Goal: Task Accomplishment & Management: Complete application form

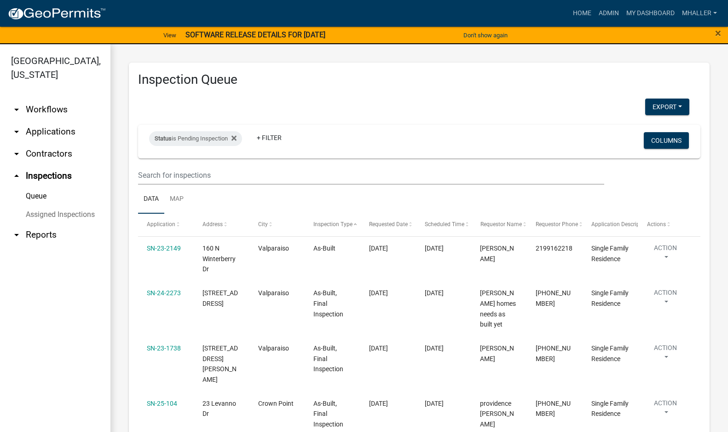
select select "1: 25"
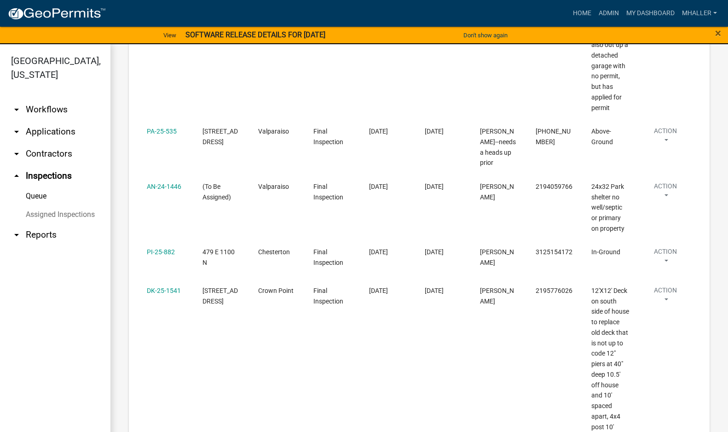
click at [48, 121] on link "arrow_drop_down Applications" at bounding box center [55, 132] width 110 height 22
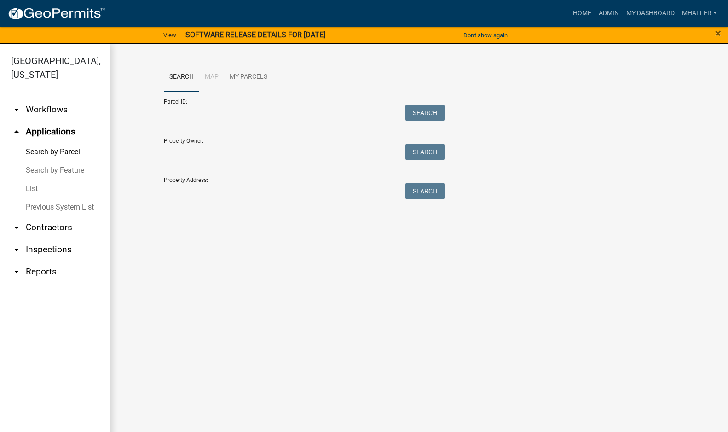
click at [37, 179] on link "List" at bounding box center [55, 188] width 110 height 18
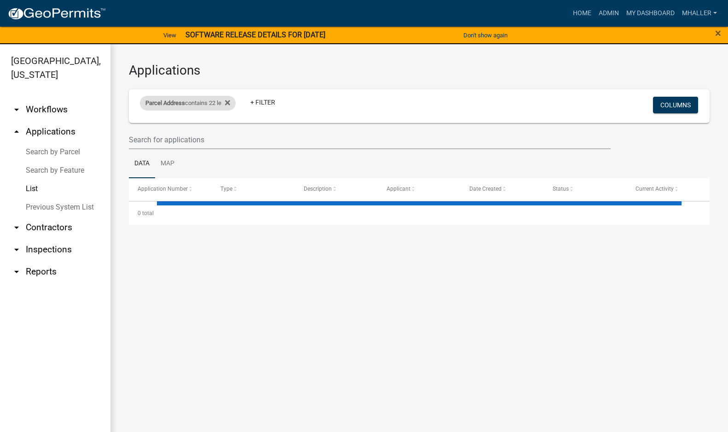
click at [202, 103] on div "Parcel Address contains 22 le" at bounding box center [188, 103] width 96 height 15
drag, startPoint x: 197, startPoint y: 134, endPoint x: 139, endPoint y: 139, distance: 59.1
click at [139, 139] on body "Internet Explorer does NOT work with GeoPermits. Get a new browser for more sec…" at bounding box center [364, 216] width 728 height 432
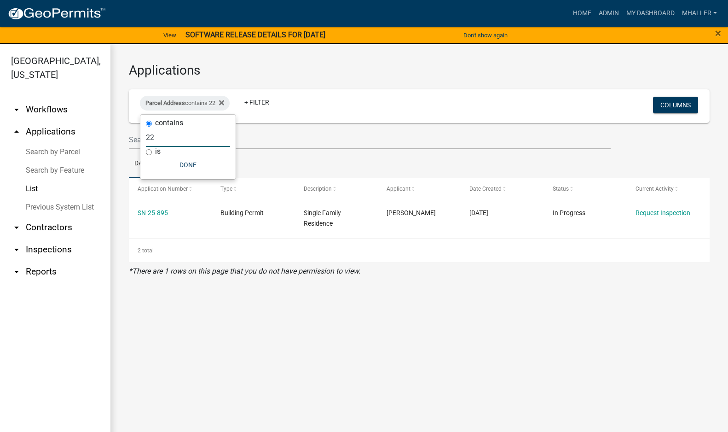
type input "2"
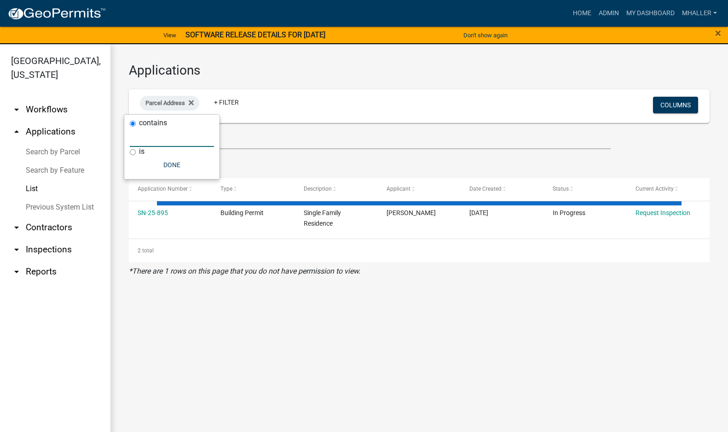
type input "e"
select select "1: 25"
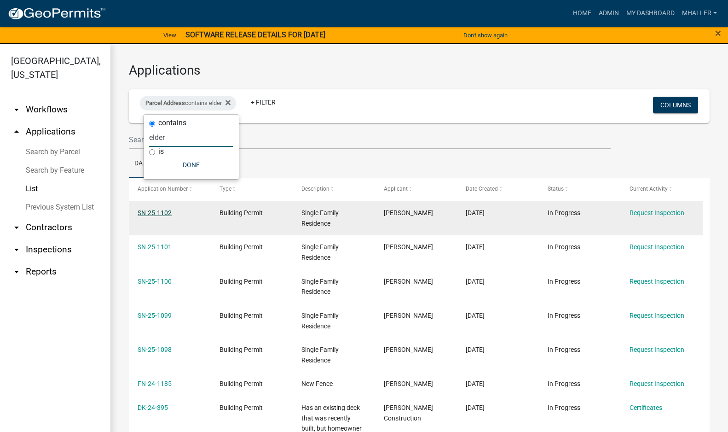
type input "elder"
click at [148, 211] on link "SN-25-1102" at bounding box center [155, 212] width 34 height 7
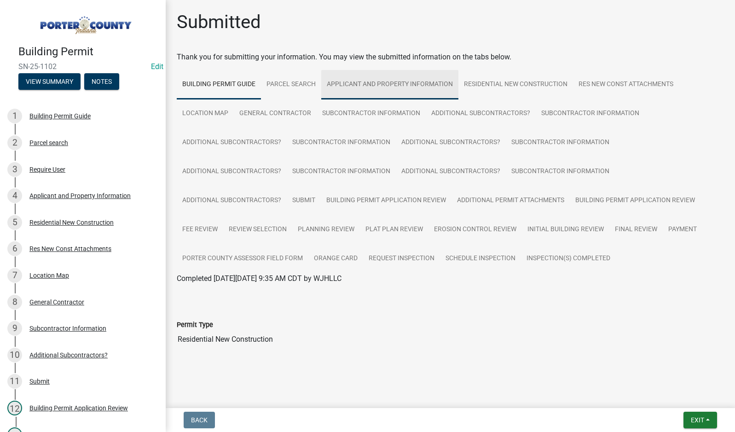
click at [357, 84] on link "Applicant and Property Information" at bounding box center [389, 84] width 137 height 29
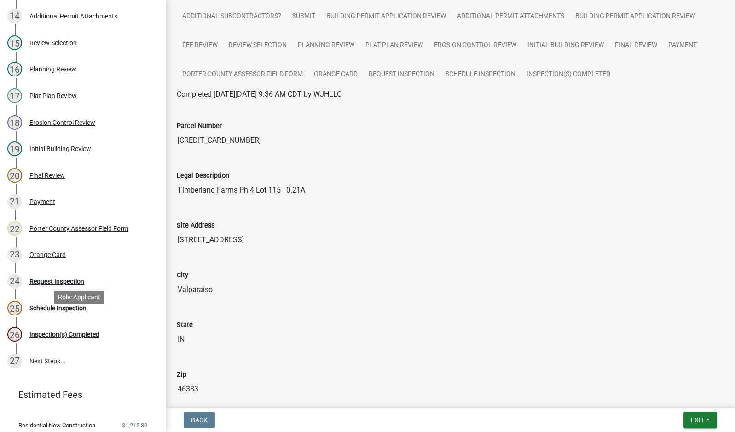
scroll to position [460, 0]
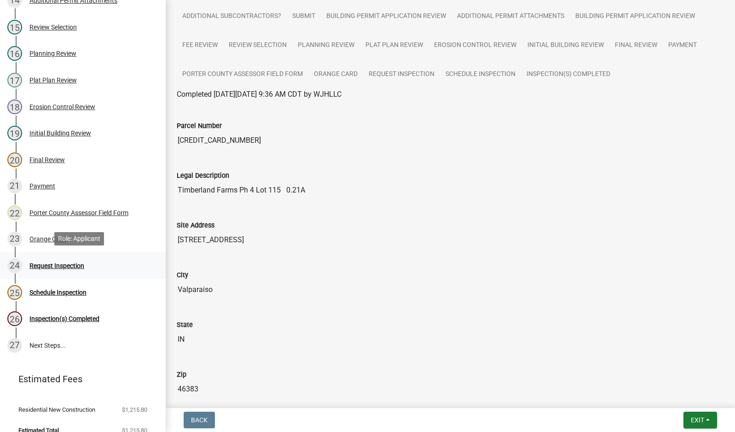
click at [60, 265] on div "Request Inspection" at bounding box center [56, 265] width 55 height 6
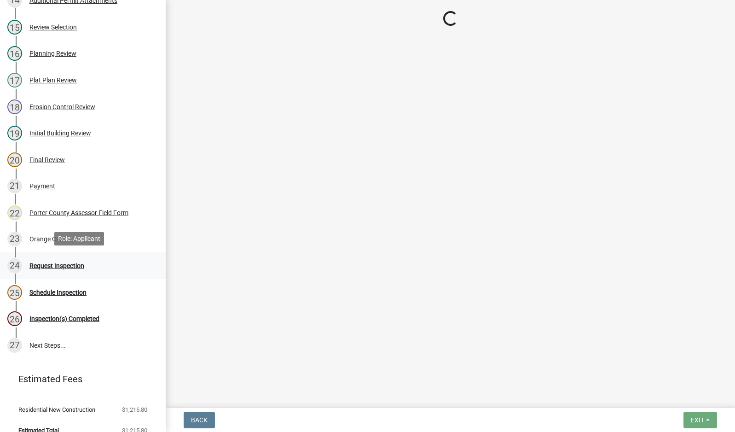
scroll to position [0, 0]
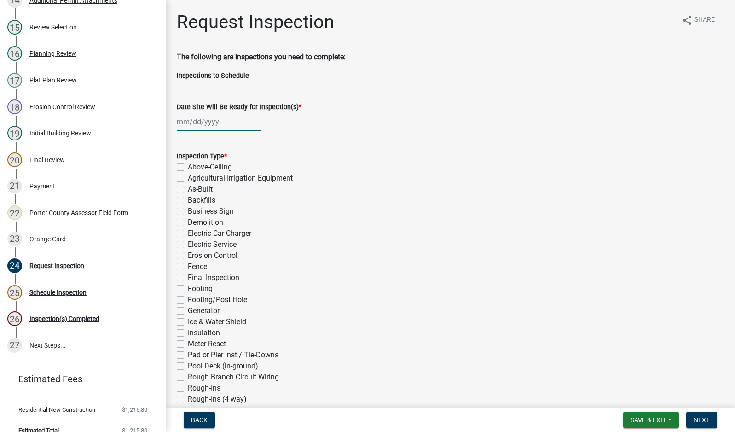
click at [214, 122] on div at bounding box center [219, 121] width 84 height 19
select select "9"
select select "2025"
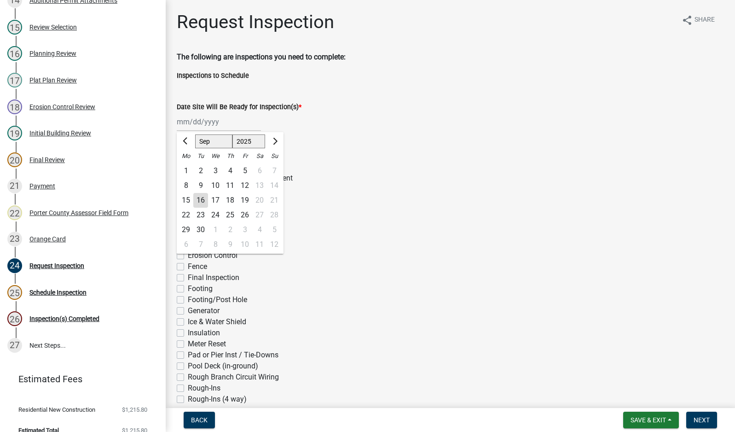
click at [199, 197] on div "16" at bounding box center [200, 200] width 15 height 15
type input "[DATE]"
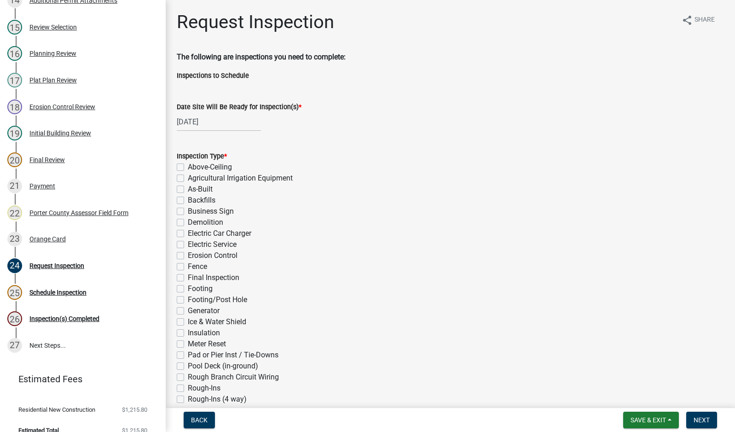
click at [188, 198] on label "Backfills" at bounding box center [202, 200] width 28 height 11
click at [188, 198] on input "Backfills" at bounding box center [191, 198] width 6 height 6
checkbox input "true"
checkbox input "false"
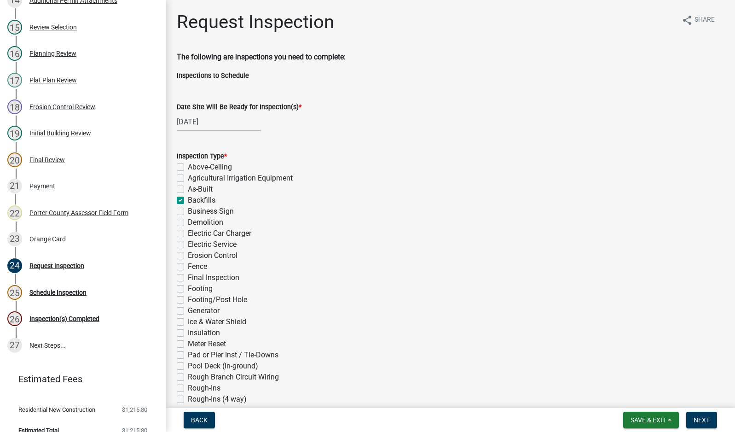
checkbox input "false"
checkbox input "true"
checkbox input "false"
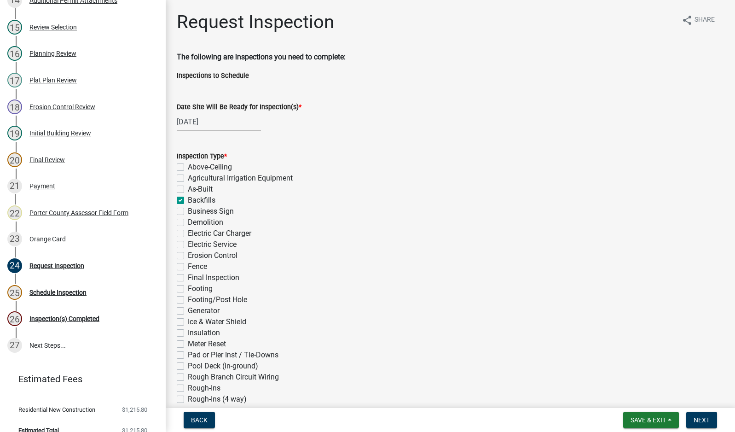
checkbox input "false"
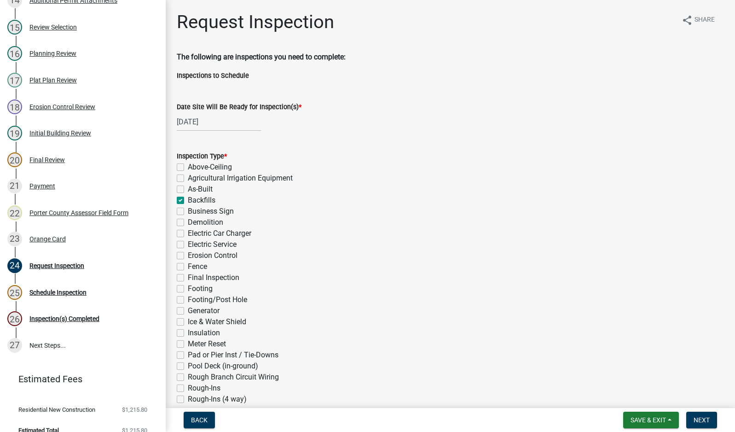
checkbox input "false"
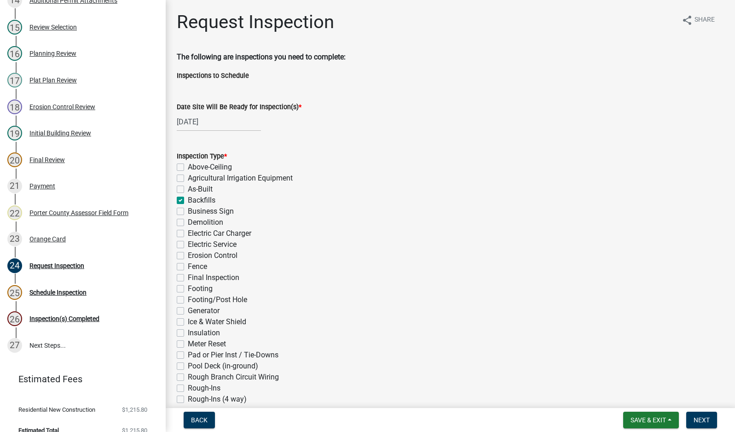
checkbox input "false"
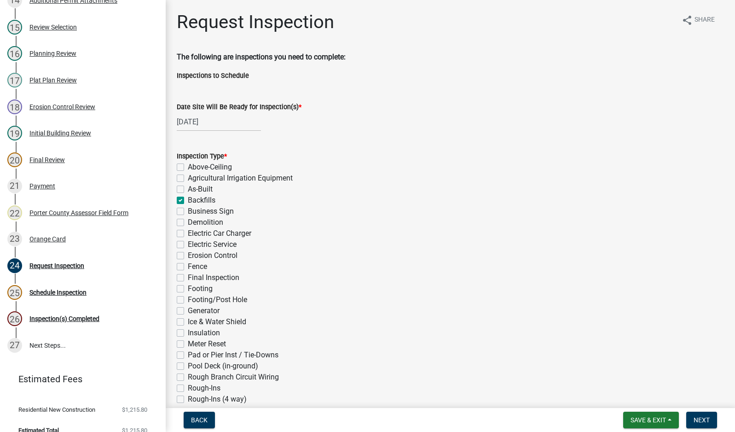
checkbox input "false"
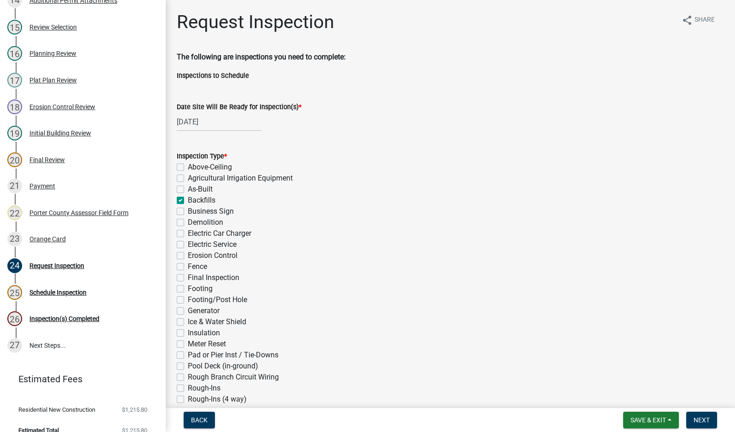
checkbox input "false"
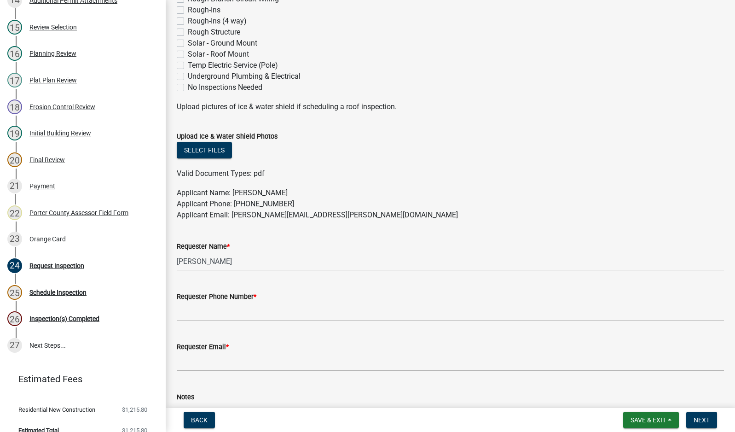
scroll to position [460, 0]
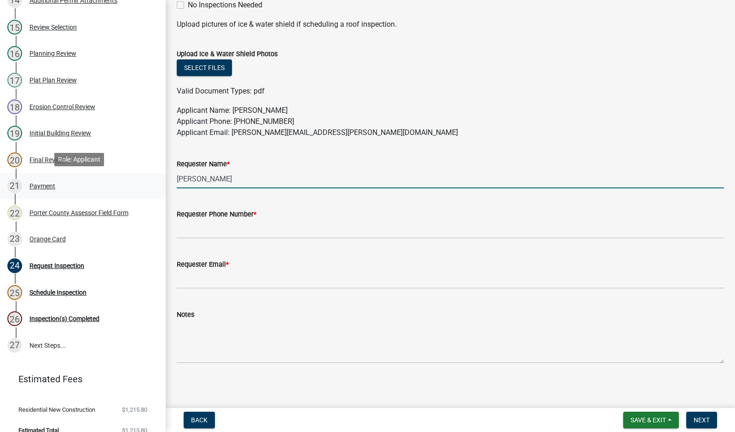
drag, startPoint x: 230, startPoint y: 181, endPoint x: 132, endPoint y: 183, distance: 97.6
click at [132, 183] on div "Building Permit SN-25-1102 Edit View Summary Notes 1 Building Permit Guide 2 Pa…" at bounding box center [367, 216] width 735 height 432
type input "[PERSON_NAME]"
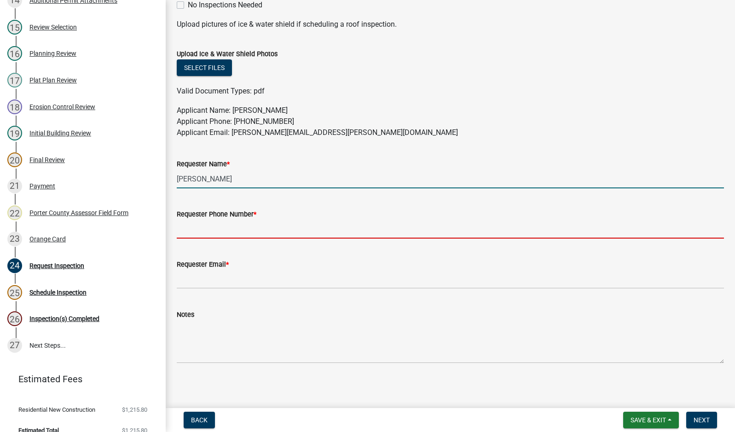
click at [193, 227] on input "Requester Phone Number *" at bounding box center [450, 229] width 547 height 19
type input "2194059766"
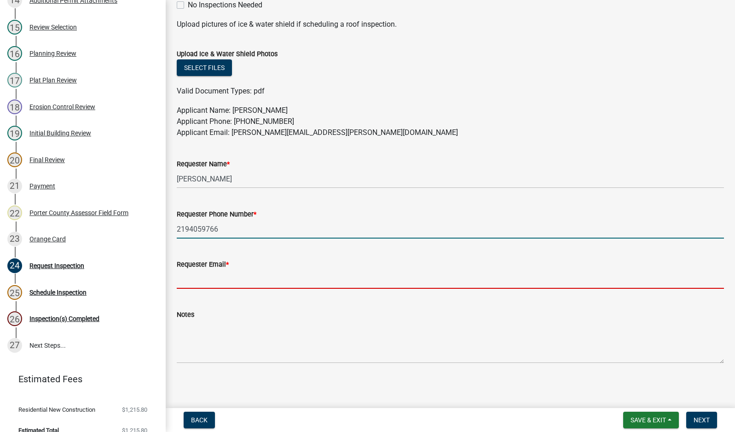
type input "[EMAIL_ADDRESS][DOMAIN_NAME]"
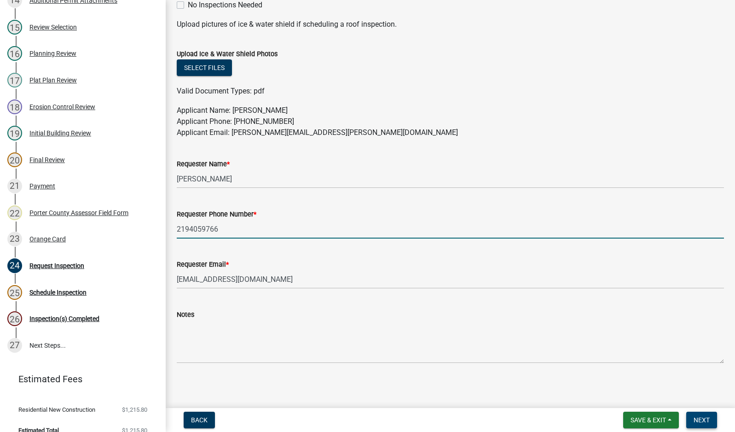
click at [698, 418] on span "Next" at bounding box center [702, 419] width 16 height 7
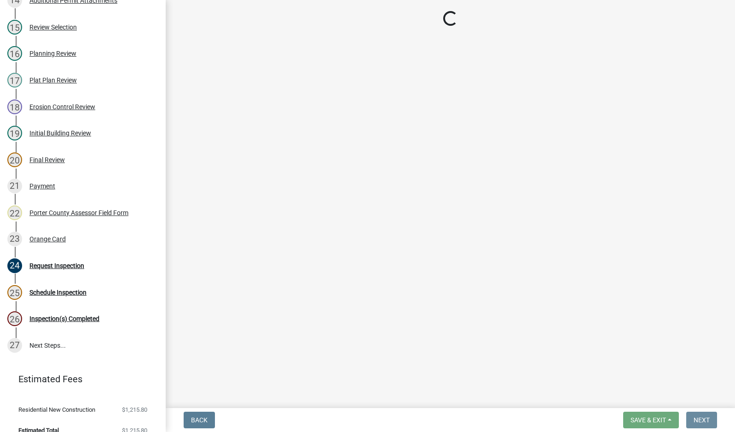
scroll to position [0, 0]
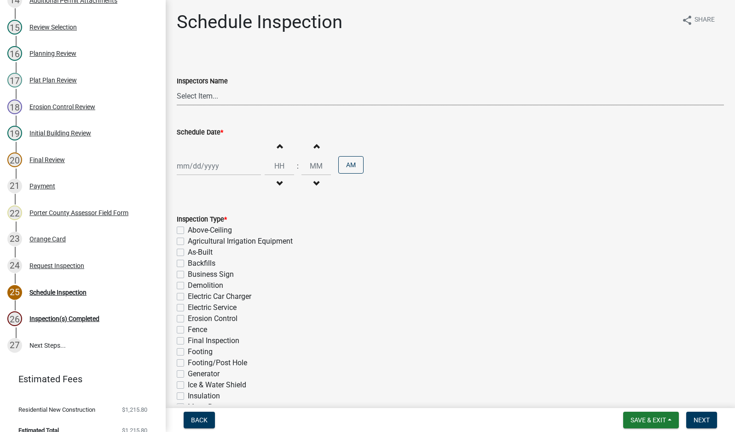
click at [211, 98] on select "Select Item... mhaller ([PERSON_NAME])" at bounding box center [450, 96] width 547 height 19
select select "ca350da2-795e-4cf8-941d-46ff53e354ae"
click at [177, 87] on select "Select Item... mhaller ([PERSON_NAME])" at bounding box center [450, 96] width 547 height 19
click at [204, 175] on div "Increment hours Decrement hours : Increment minutes Decrement minutes AM" at bounding box center [450, 166] width 547 height 57
click at [203, 168] on div at bounding box center [219, 165] width 84 height 19
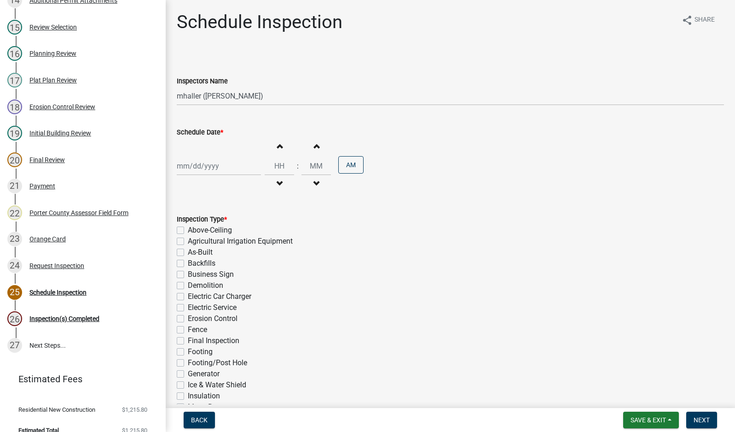
select select "9"
select select "2025"
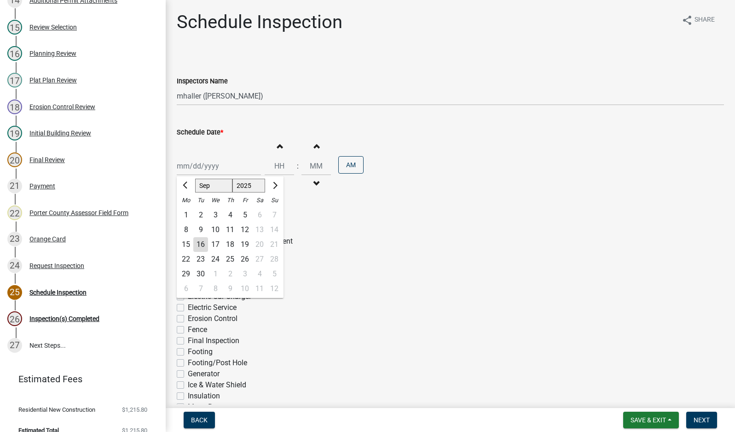
click at [199, 247] on div "16" at bounding box center [200, 244] width 15 height 15
type input "[DATE]"
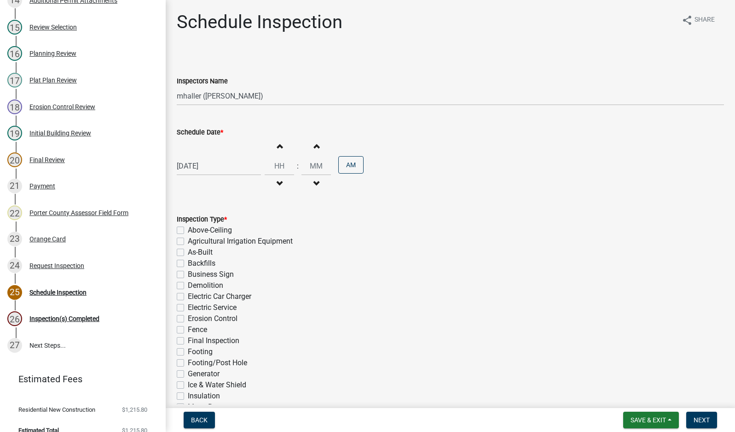
click at [188, 261] on label "Backfills" at bounding box center [202, 263] width 28 height 11
click at [188, 261] on input "Backfills" at bounding box center [191, 261] width 6 height 6
checkbox input "true"
checkbox input "false"
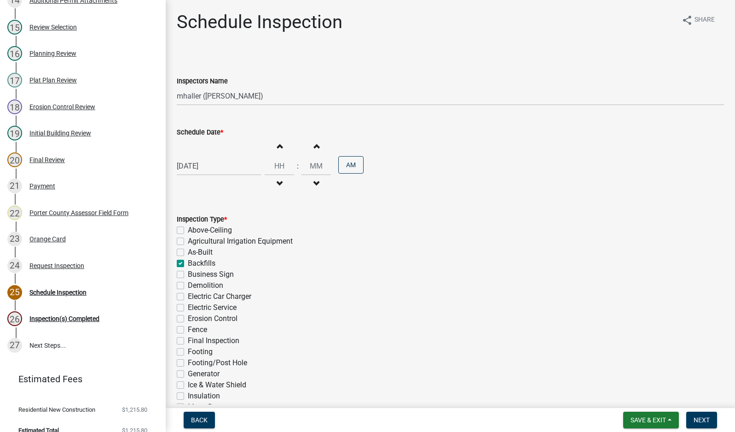
checkbox input "false"
checkbox input "true"
checkbox input "false"
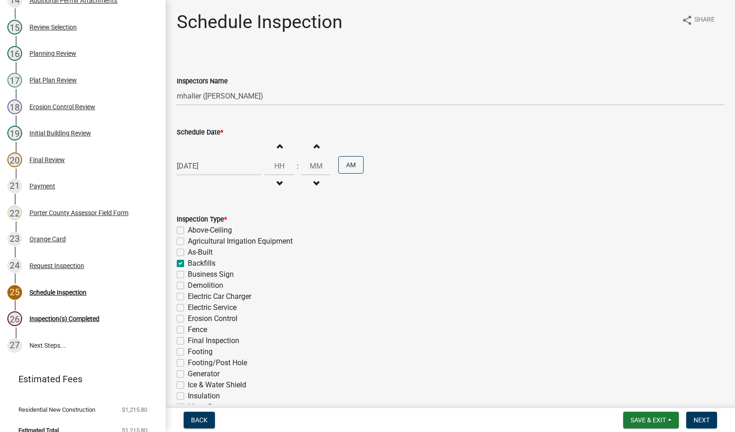
checkbox input "false"
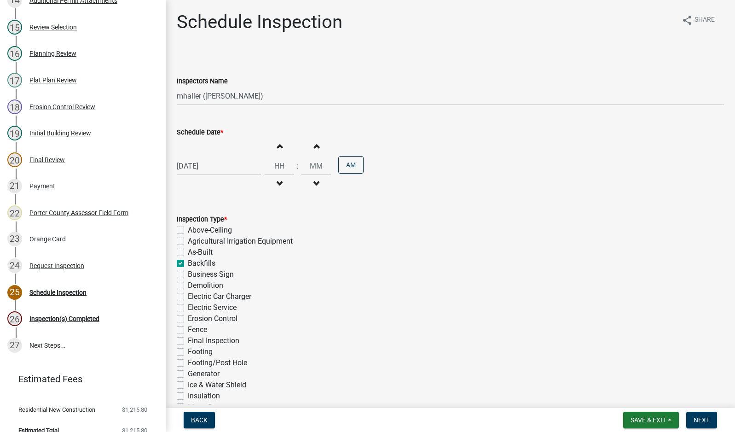
checkbox input "false"
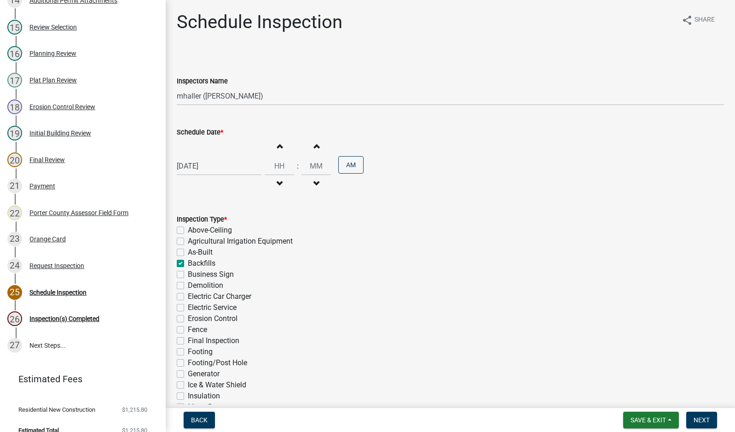
checkbox input "false"
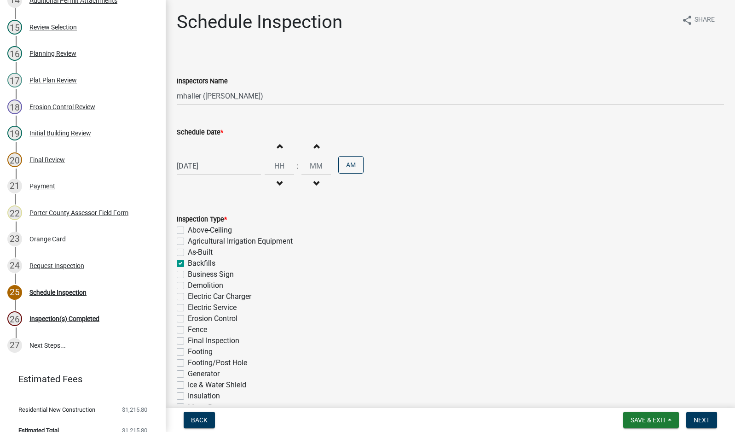
checkbox input "false"
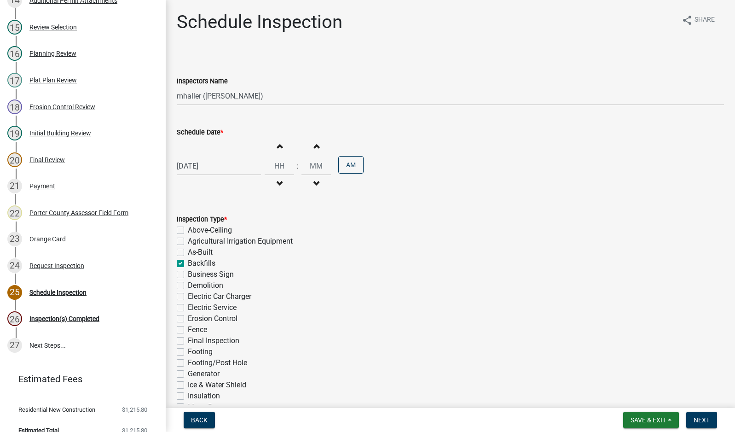
checkbox input "false"
click at [705, 421] on span "Next" at bounding box center [702, 419] width 16 height 7
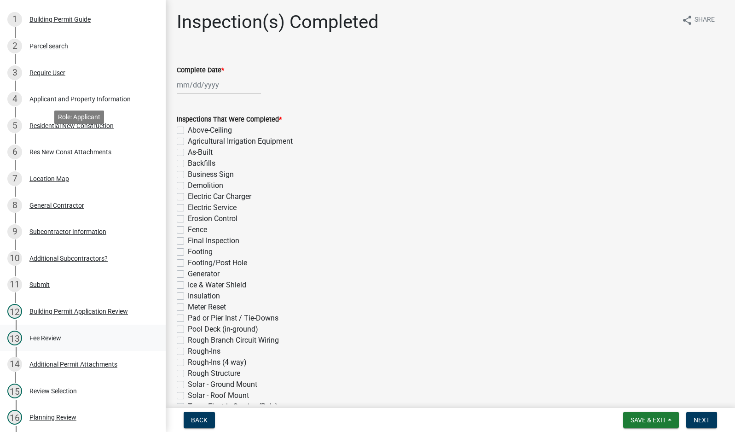
scroll to position [92, 0]
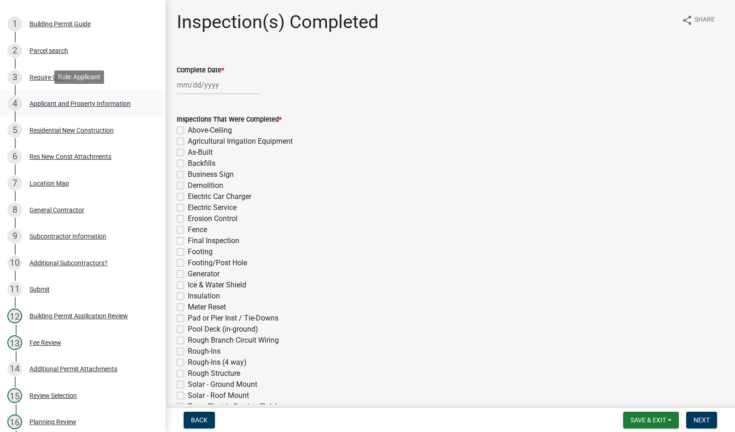
click at [59, 100] on div "Applicant and Property Information" at bounding box center [79, 103] width 101 height 6
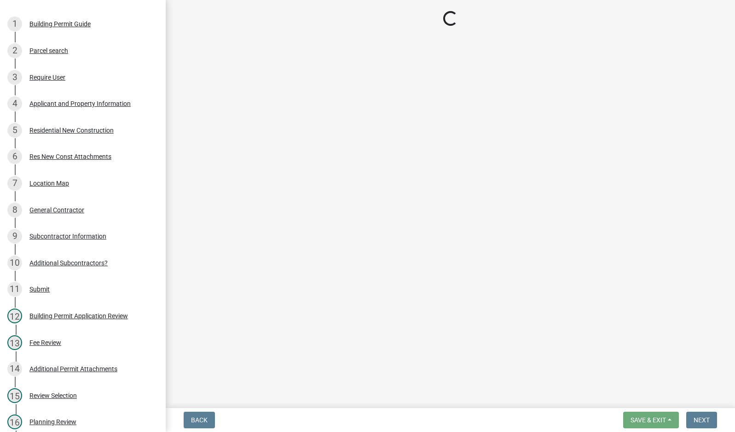
select select "eebc071e-620a-4db8-83e9-cb6b194c67e9"
select select "19353e9d-6395-4d02-b087-104cb5947cdc"
select select "0ad13e1b-521a-4dc6-9df0-cacdfa0a780b"
select select "e2d1b1d7-ccc9-456b-9e96-e16306515997"
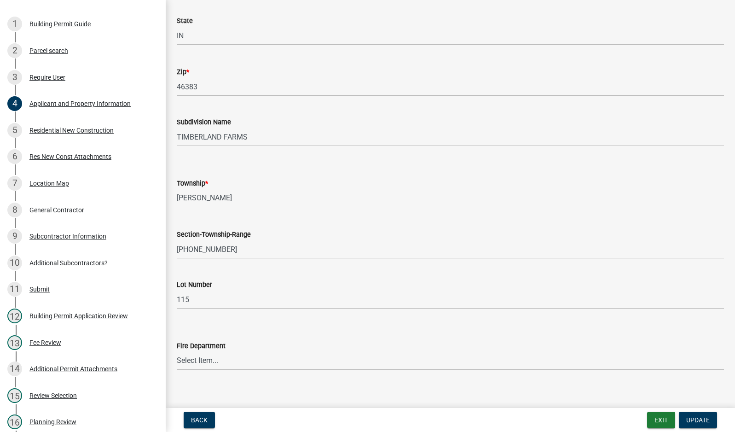
scroll to position [276, 0]
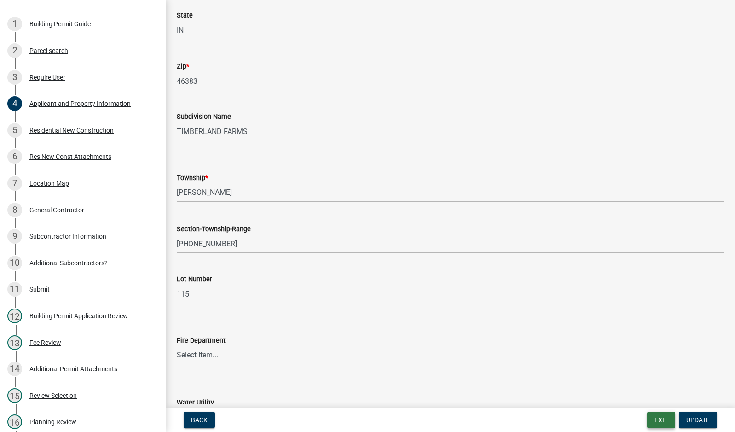
click at [660, 419] on button "Exit" at bounding box center [661, 419] width 28 height 17
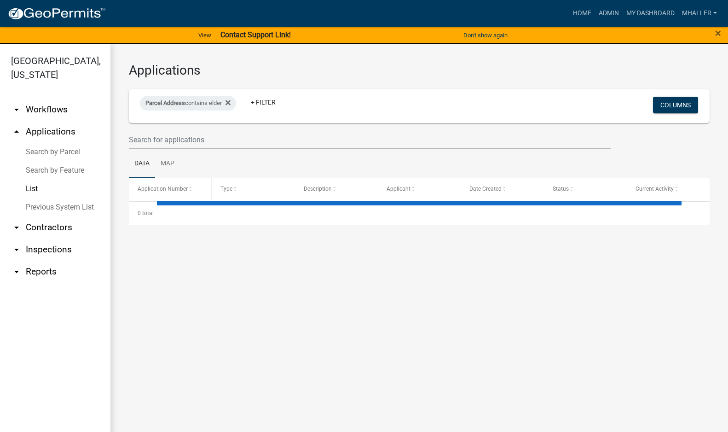
select select "1: 25"
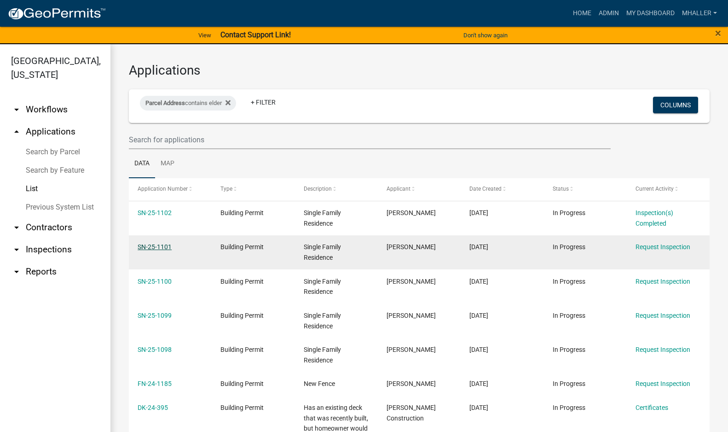
click at [155, 244] on link "SN-25-1101" at bounding box center [155, 246] width 34 height 7
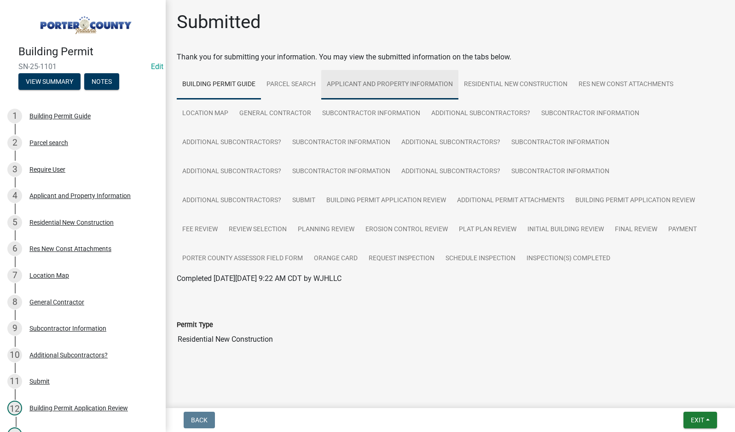
click at [351, 81] on link "Applicant and Property Information" at bounding box center [389, 84] width 137 height 29
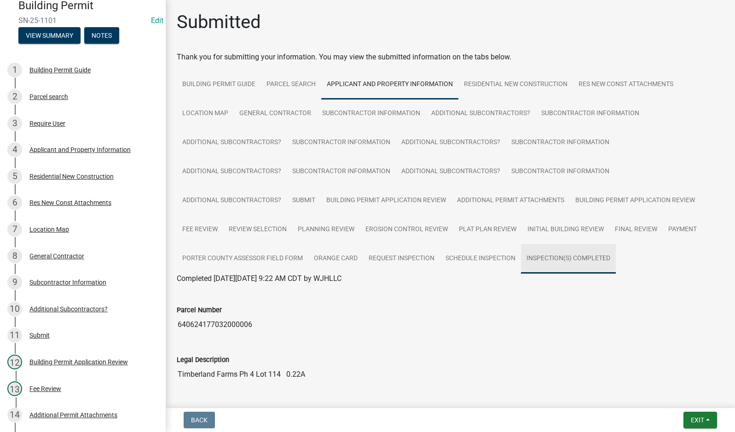
click at [556, 257] on link "Inspection(s) Completed" at bounding box center [568, 258] width 95 height 29
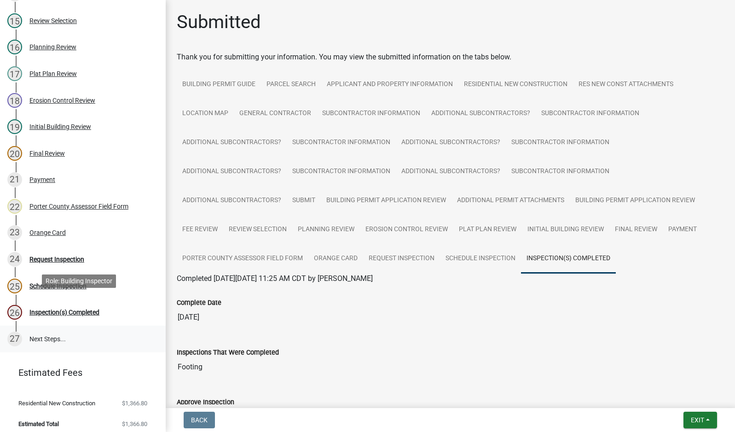
scroll to position [471, 0]
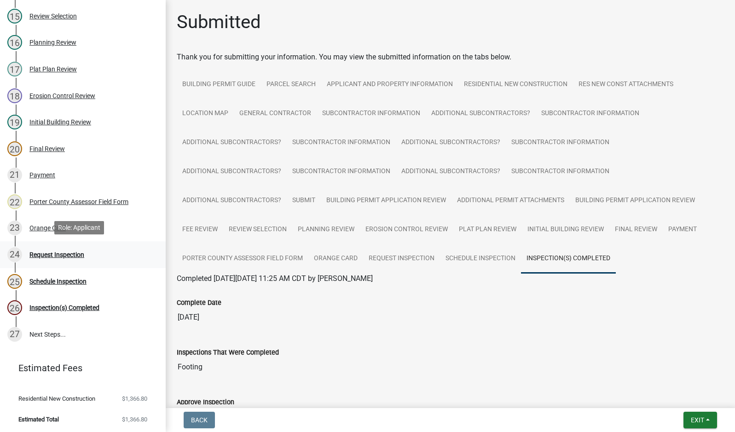
click at [62, 251] on div "Request Inspection" at bounding box center [56, 254] width 55 height 6
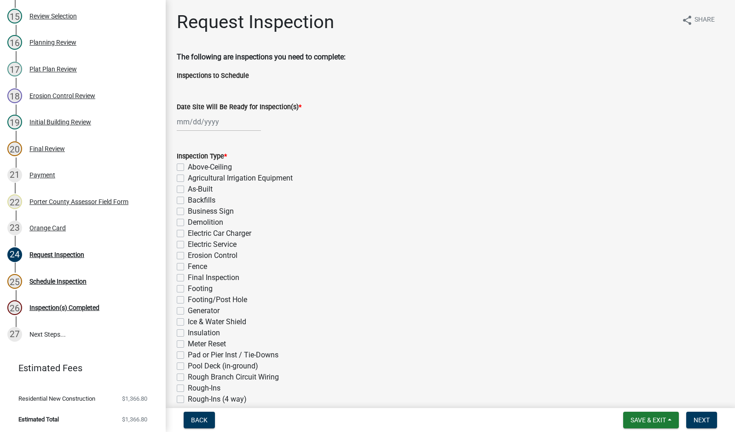
click at [215, 122] on div at bounding box center [219, 121] width 84 height 19
select select "9"
select select "2025"
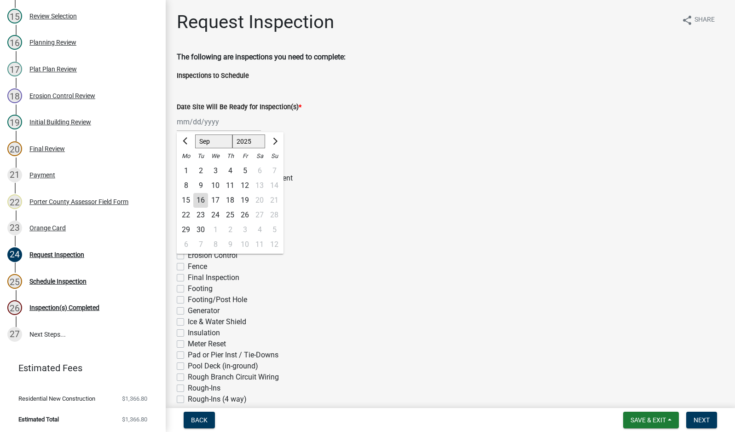
click at [201, 204] on div "16" at bounding box center [200, 200] width 15 height 15
type input "[DATE]"
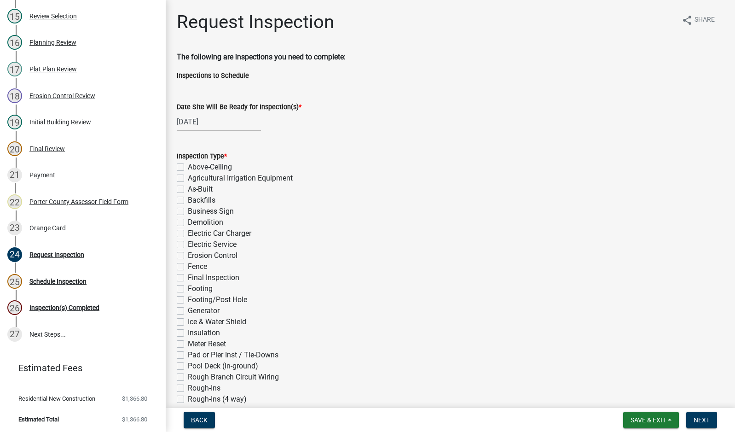
click at [188, 202] on label "Backfills" at bounding box center [202, 200] width 28 height 11
click at [188, 201] on input "Backfills" at bounding box center [191, 198] width 6 height 6
checkbox input "true"
checkbox input "false"
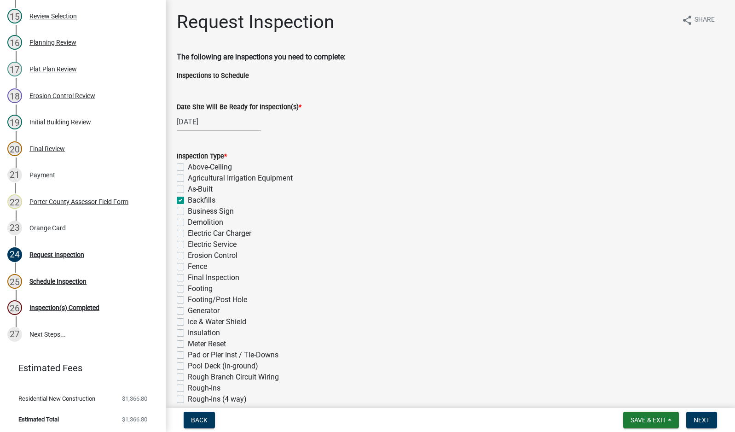
checkbox input "false"
checkbox input "true"
checkbox input "false"
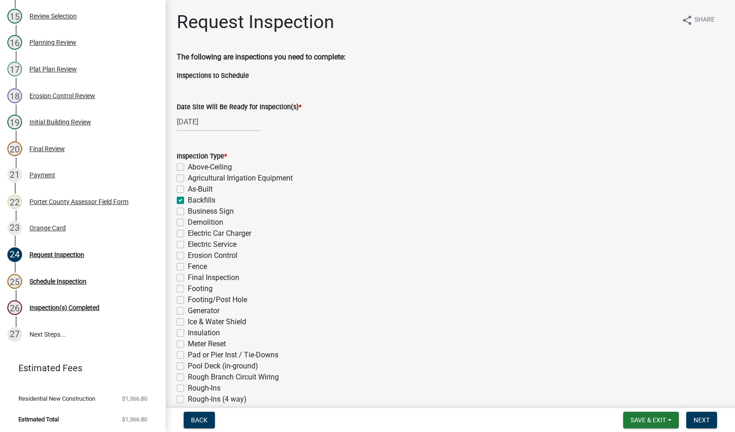
checkbox input "false"
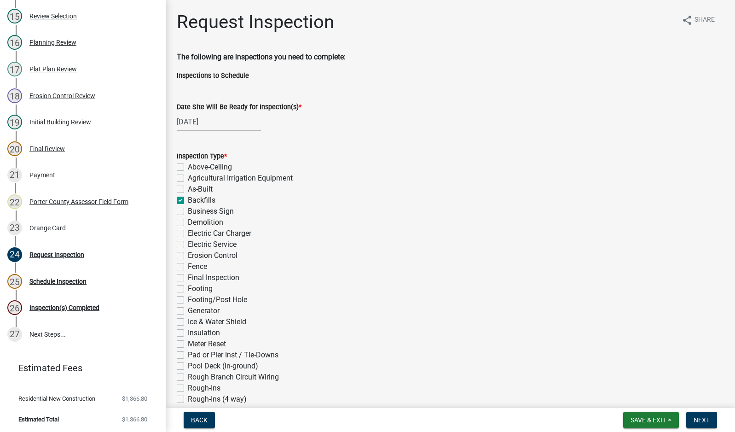
checkbox input "false"
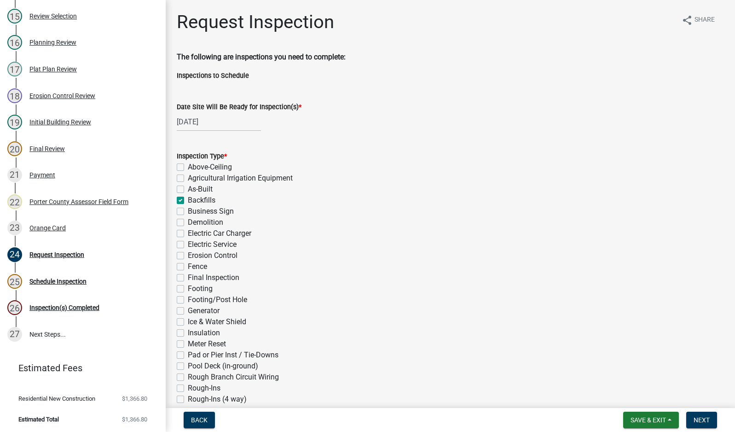
checkbox input "false"
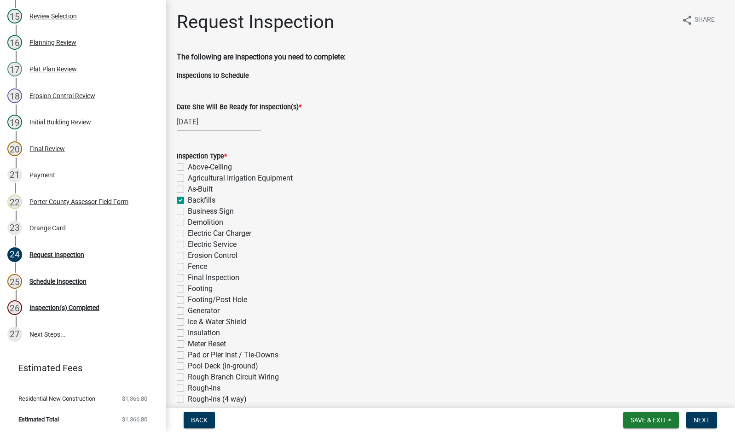
checkbox input "false"
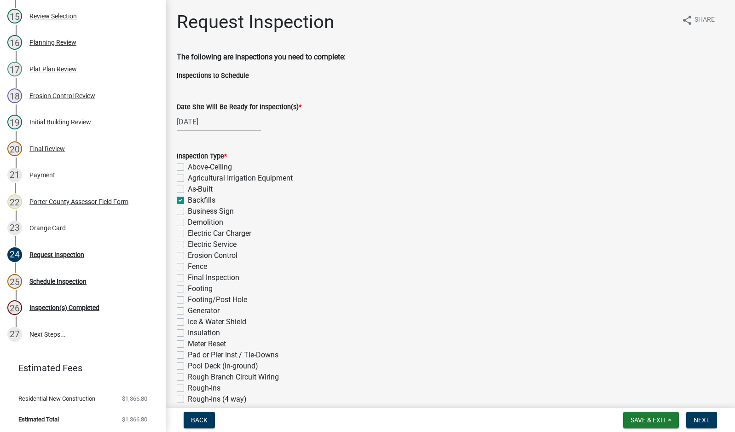
checkbox input "false"
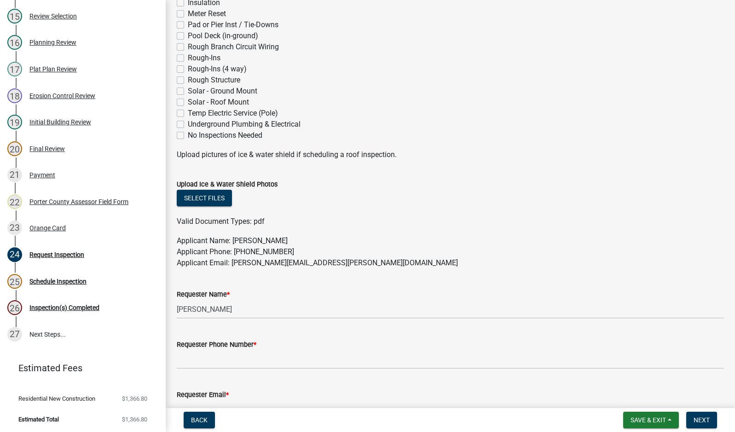
scroll to position [460, 0]
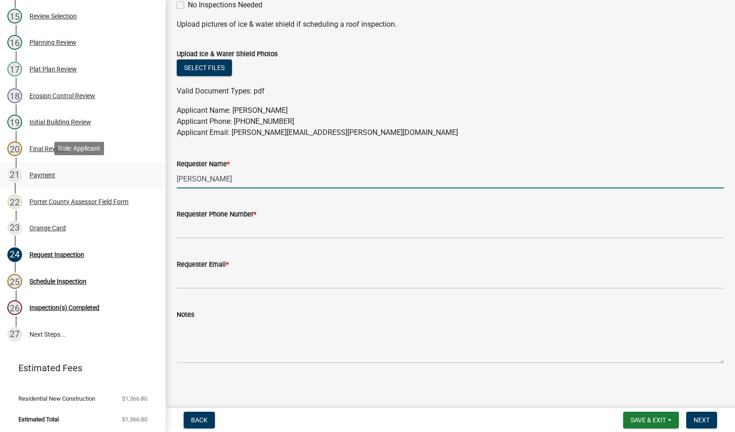
drag, startPoint x: 237, startPoint y: 185, endPoint x: 147, endPoint y: 185, distance: 90.2
click at [147, 185] on div "Building Permit SN-25-1101 Edit View Summary Notes 1 Building Permit Guide 2 Pa…" at bounding box center [367, 216] width 735 height 432
type input "[PERSON_NAME]"
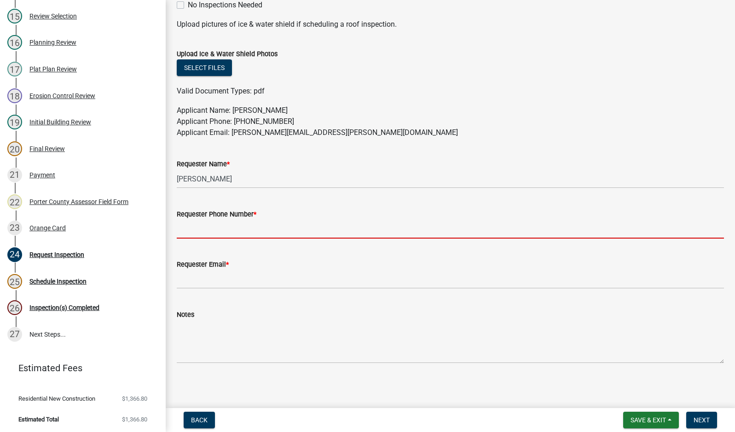
click at [192, 227] on input "Requester Phone Number *" at bounding box center [450, 229] width 547 height 19
type input "2194059766"
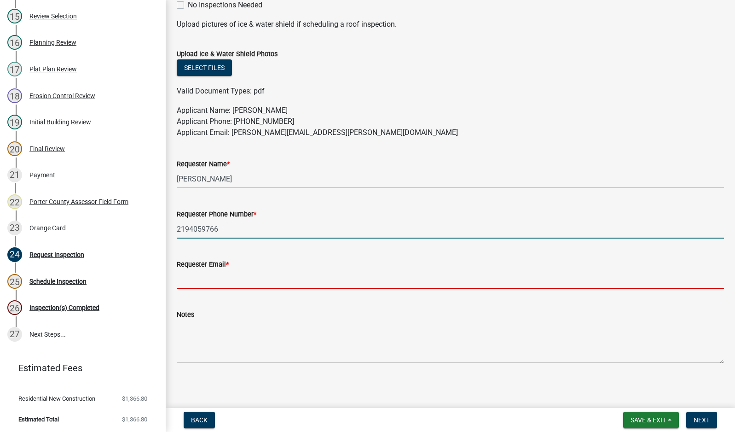
type input "[EMAIL_ADDRESS][DOMAIN_NAME]"
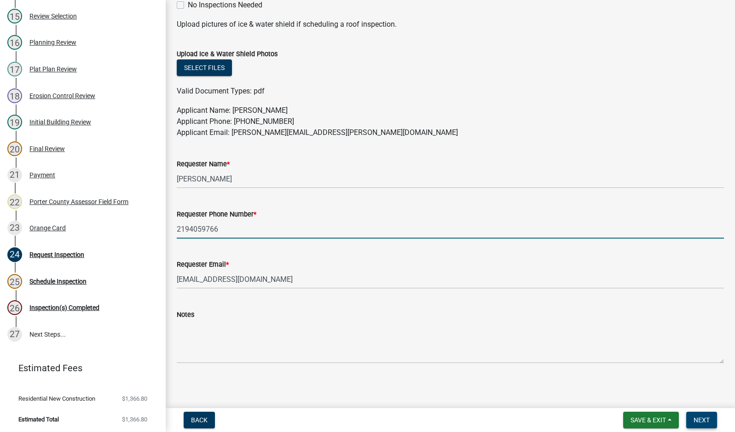
click at [694, 423] on span "Next" at bounding box center [702, 419] width 16 height 7
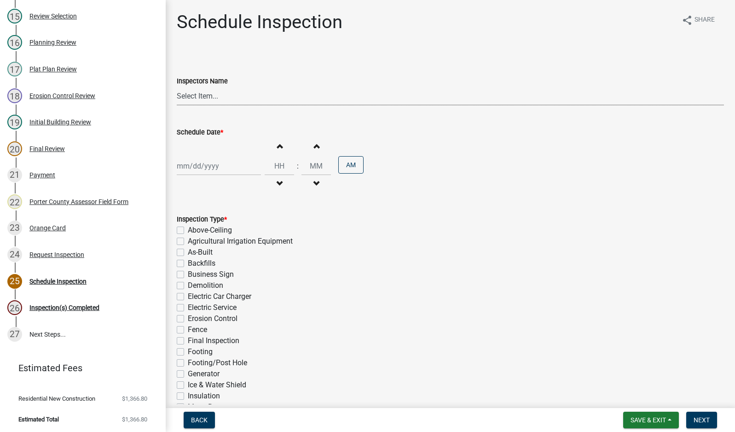
click at [191, 98] on select "Select Item... mhaller ([PERSON_NAME])" at bounding box center [450, 96] width 547 height 19
select select "ca350da2-795e-4cf8-941d-46ff53e354ae"
click at [177, 87] on select "Select Item... mhaller ([PERSON_NAME])" at bounding box center [450, 96] width 547 height 19
click at [203, 164] on div at bounding box center [219, 165] width 84 height 19
select select "9"
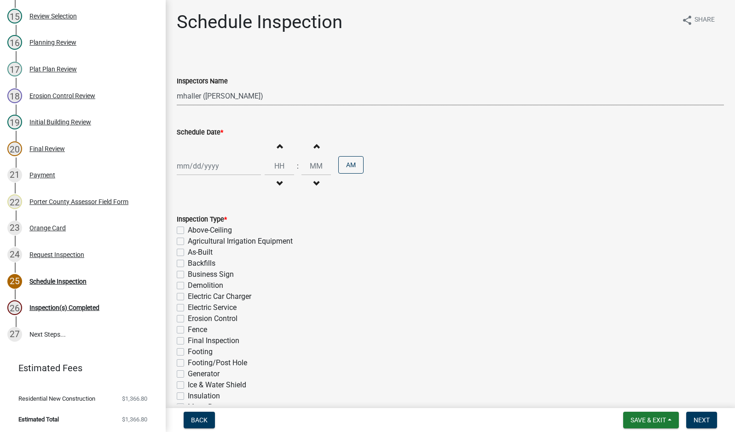
select select "2025"
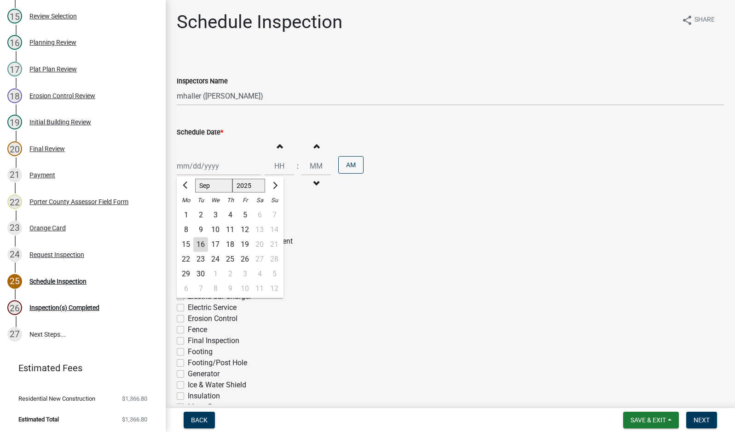
click at [202, 246] on div "16" at bounding box center [200, 244] width 15 height 15
type input "[DATE]"
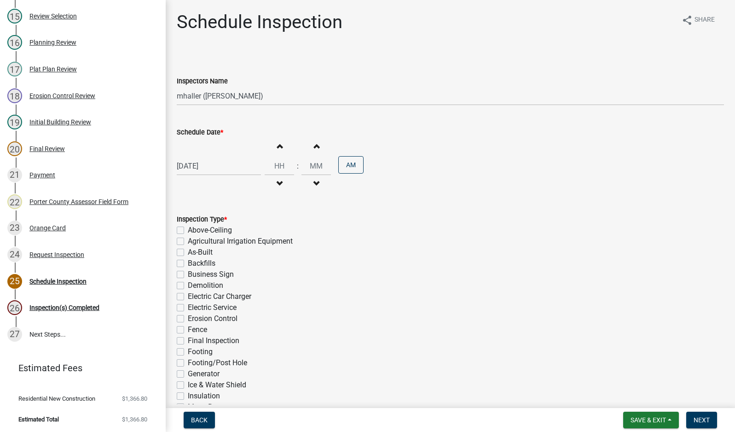
click at [188, 264] on label "Backfills" at bounding box center [202, 263] width 28 height 11
click at [188, 264] on input "Backfills" at bounding box center [191, 261] width 6 height 6
checkbox input "true"
checkbox input "false"
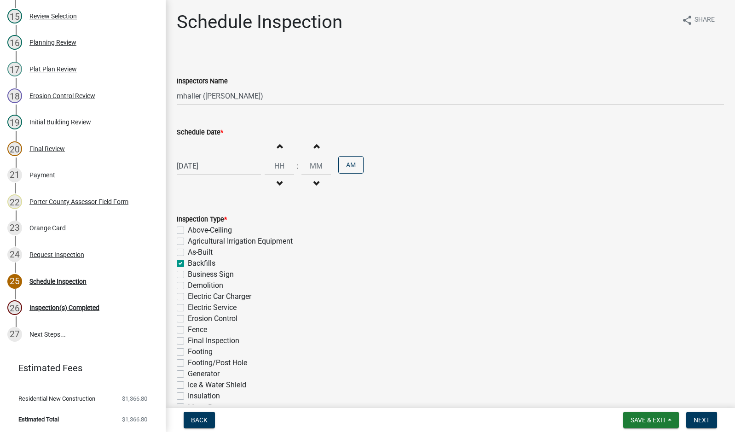
checkbox input "false"
checkbox input "true"
checkbox input "false"
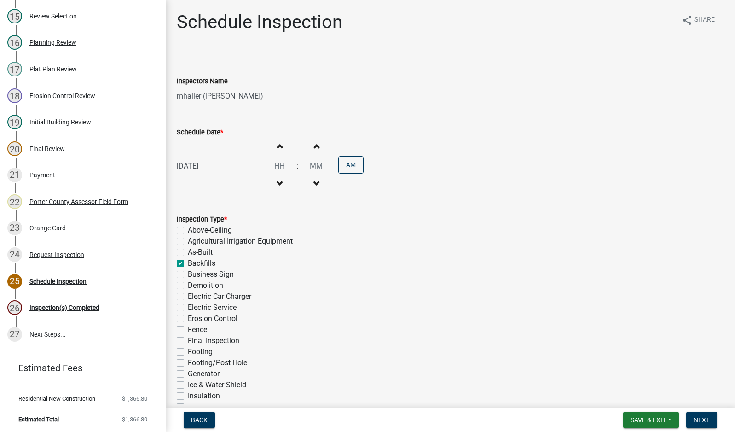
checkbox input "false"
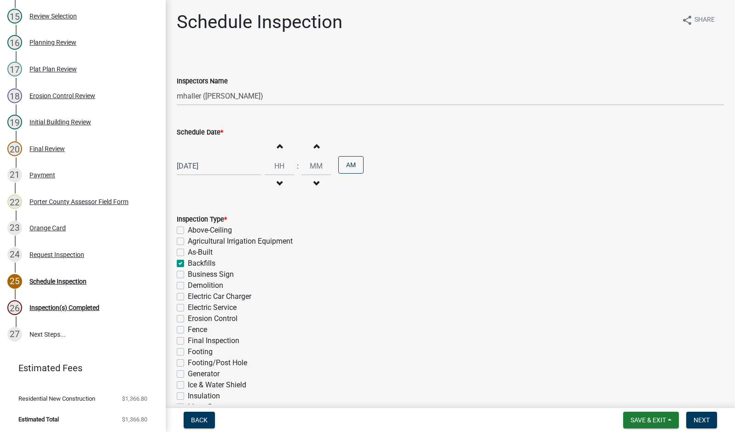
checkbox input "false"
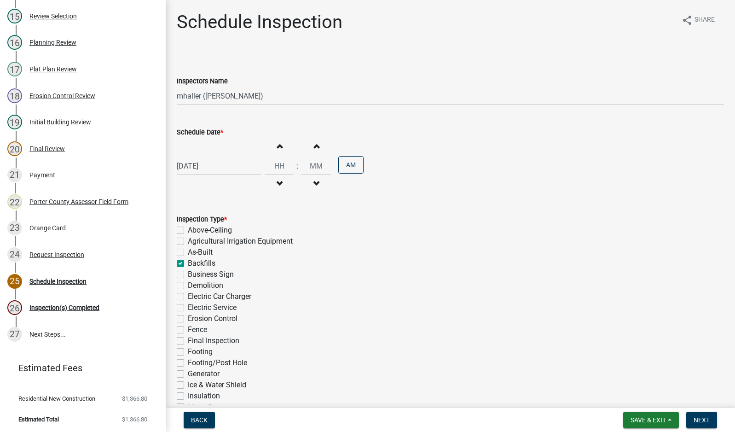
checkbox input "false"
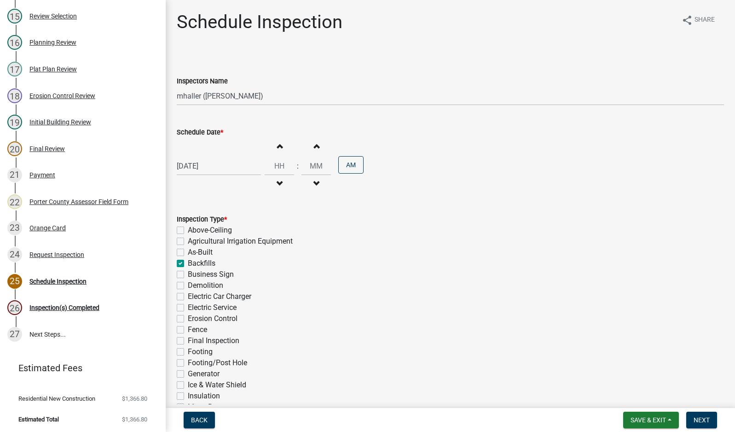
checkbox input "false"
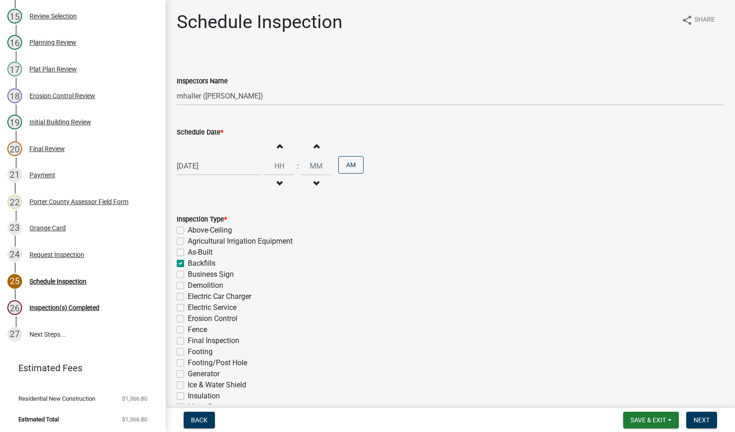
checkbox input "false"
click at [699, 413] on button "Next" at bounding box center [701, 419] width 31 height 17
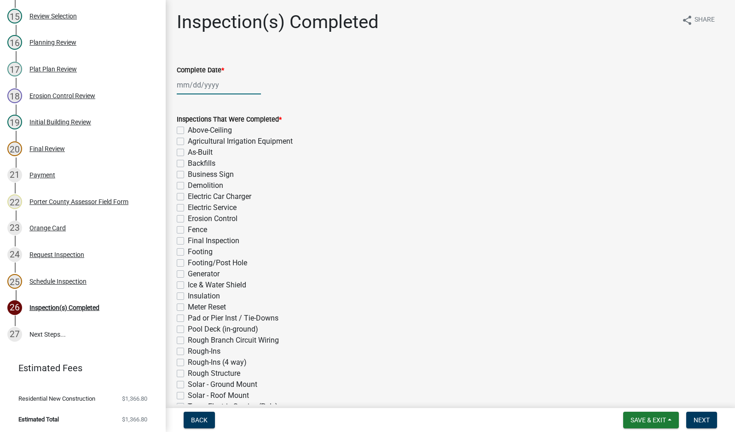
click at [208, 81] on div at bounding box center [219, 84] width 84 height 19
select select "9"
select select "2025"
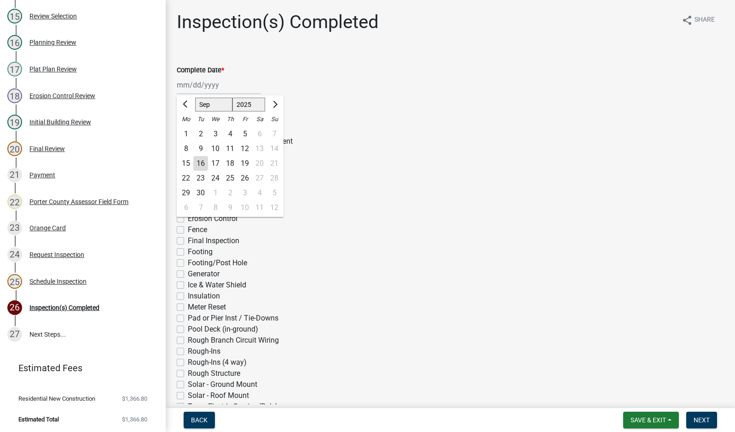
click at [201, 162] on div "16" at bounding box center [200, 163] width 15 height 15
type input "[DATE]"
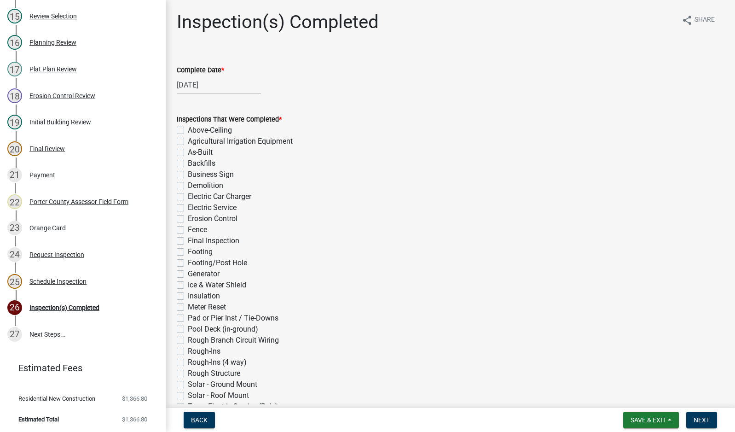
click at [188, 164] on label "Backfills" at bounding box center [202, 163] width 28 height 11
click at [188, 164] on input "Backfills" at bounding box center [191, 161] width 6 height 6
checkbox input "true"
checkbox input "false"
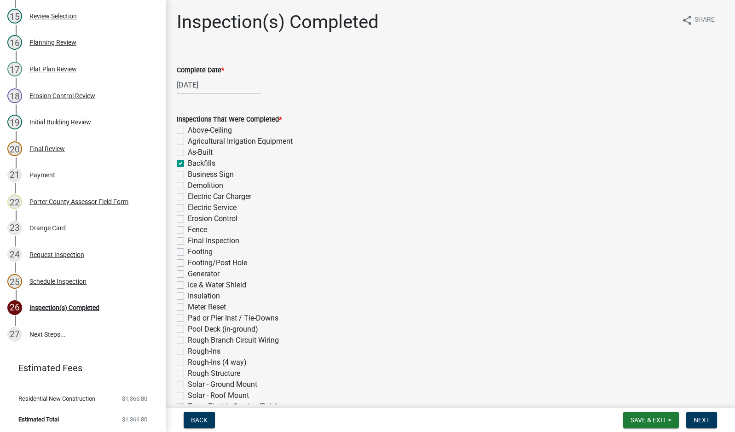
checkbox input "false"
checkbox input "true"
checkbox input "false"
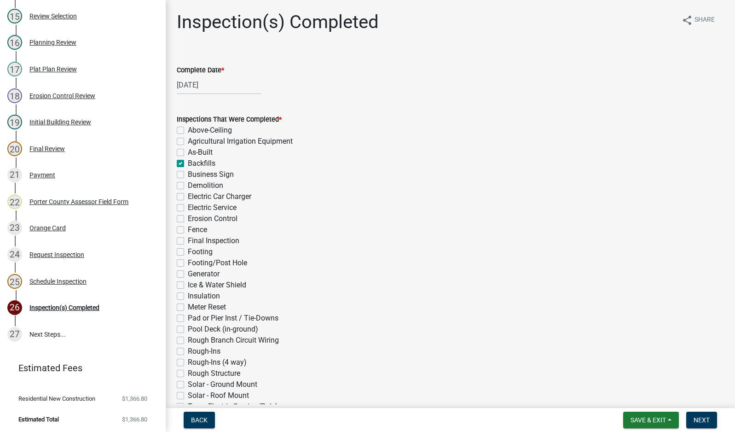
checkbox input "false"
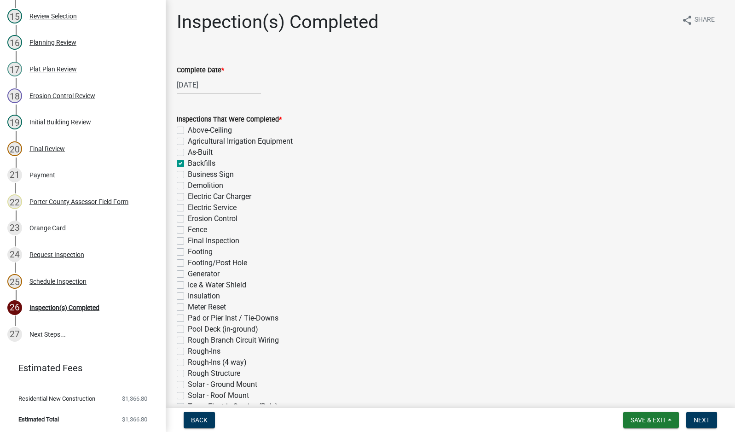
checkbox input "false"
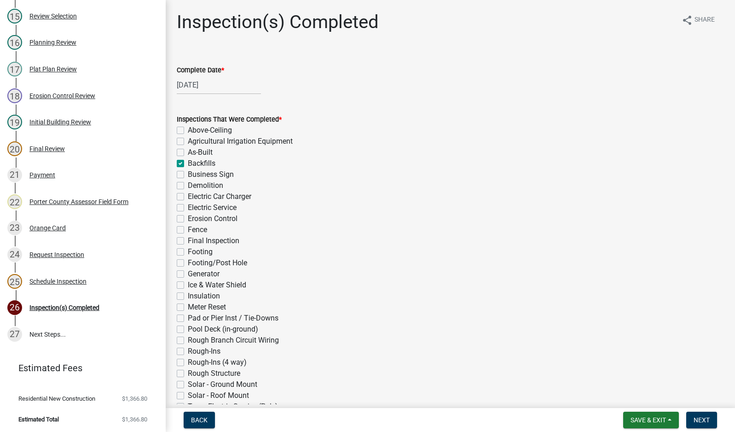
checkbox input "false"
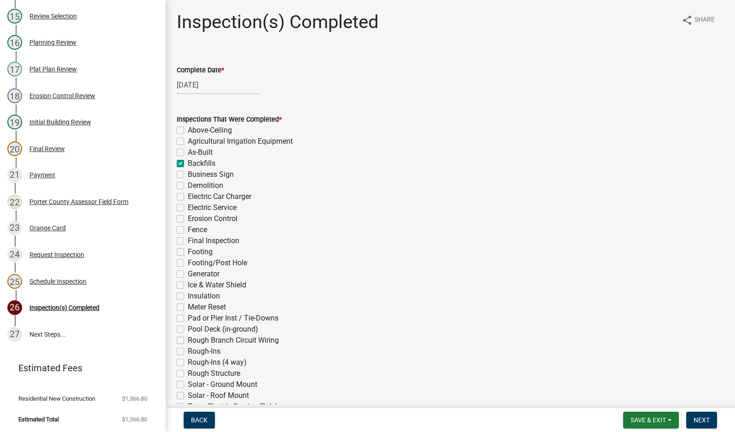
checkbox input "false"
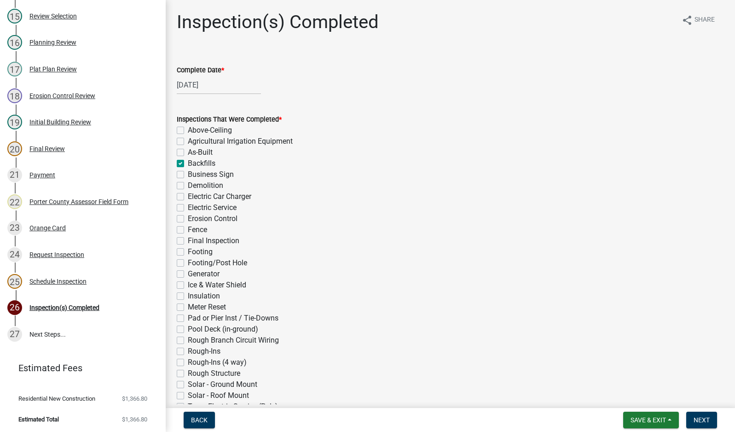
checkbox input "false"
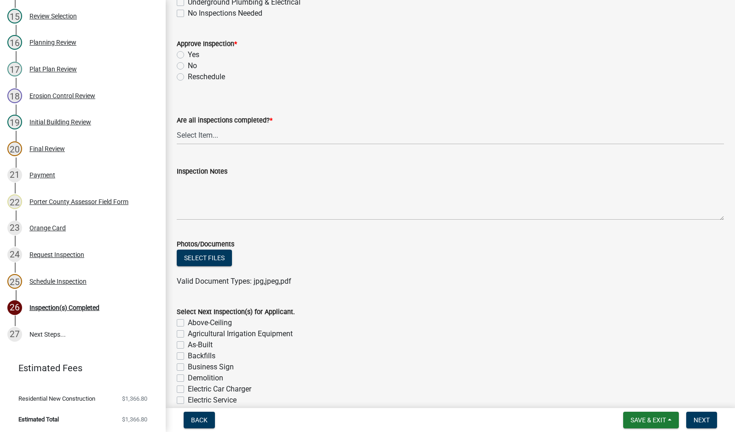
scroll to position [414, 0]
click at [188, 54] on label "Yes" at bounding box center [194, 55] width 12 height 11
click at [188, 54] on input "Yes" at bounding box center [191, 53] width 6 height 6
radio input "true"
click at [256, 135] on select "Select Item... Yes - All Inspections Have Been Completed No - More Inspections …" at bounding box center [450, 136] width 547 height 19
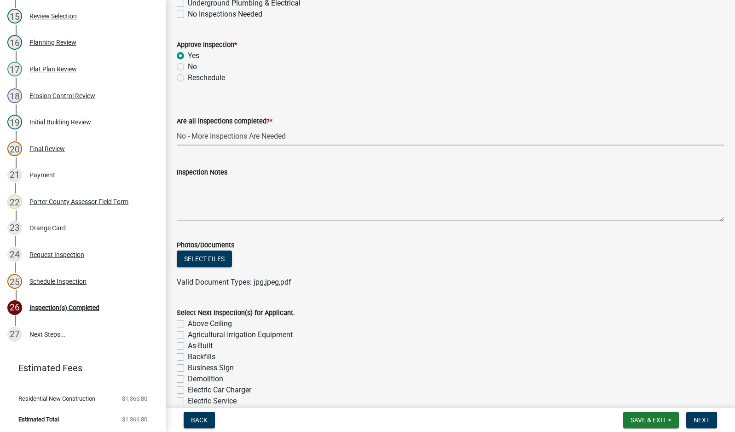
click at [177, 127] on select "Select Item... Yes - All Inspections Have Been Completed No - More Inspections …" at bounding box center [450, 136] width 547 height 19
select select "eafbae6d-cbce-48e8-be87-ded322027707"
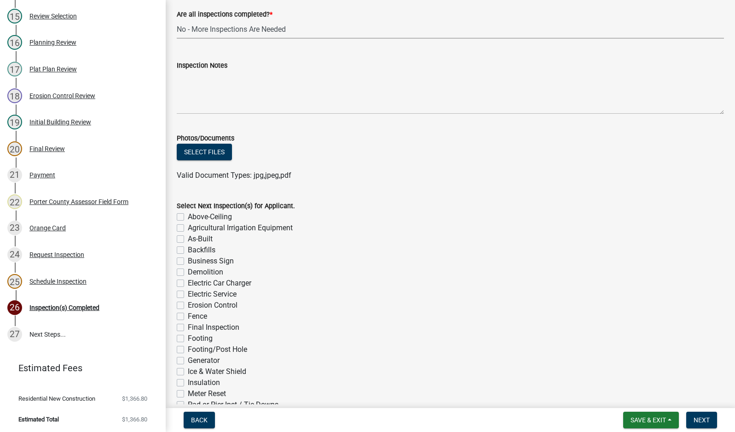
scroll to position [682, 0]
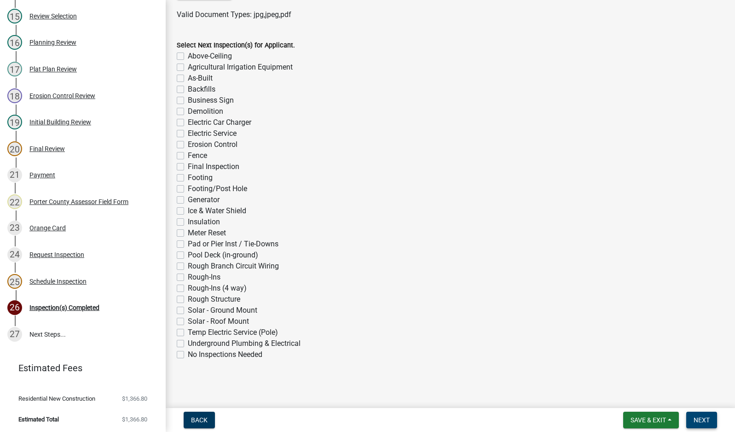
click at [700, 417] on span "Next" at bounding box center [702, 419] width 16 height 7
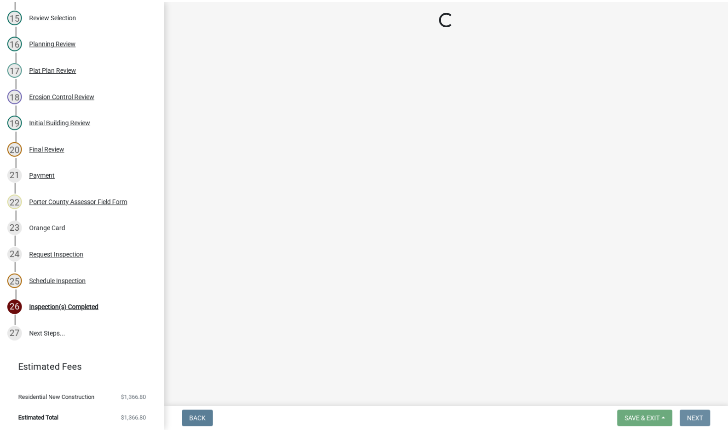
scroll to position [0, 0]
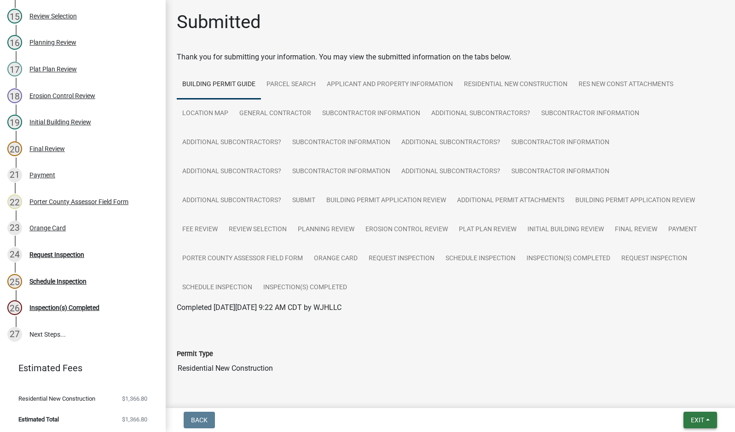
click at [691, 417] on span "Exit" at bounding box center [697, 419] width 13 height 7
click at [687, 395] on button "Save & Exit" at bounding box center [680, 396] width 74 height 22
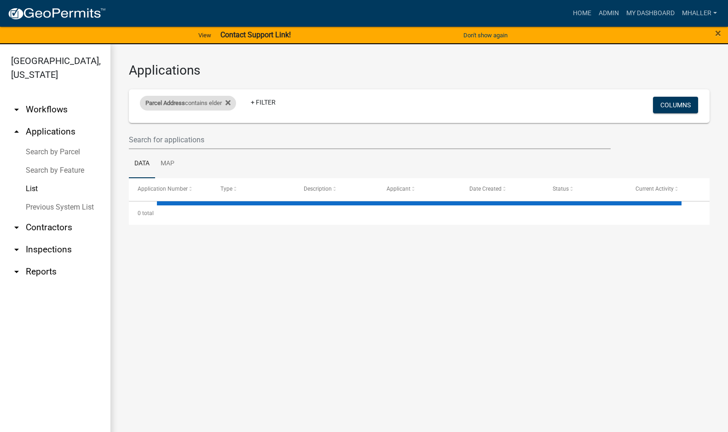
click at [195, 103] on div "Parcel Address contains elder" at bounding box center [188, 103] width 96 height 15
select select "1: 25"
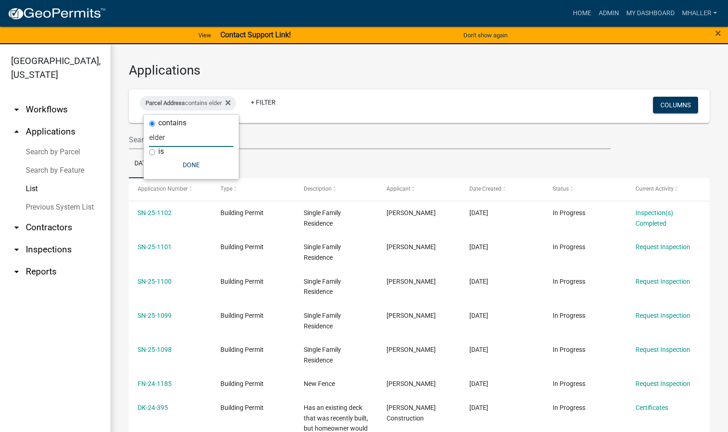
drag, startPoint x: 173, startPoint y: 135, endPoint x: 126, endPoint y: 139, distance: 46.6
click at [126, 139] on body "Internet Explorer does NOT work with GeoPermits. Get a new browser for more sec…" at bounding box center [364, 216] width 728 height 432
type input "e"
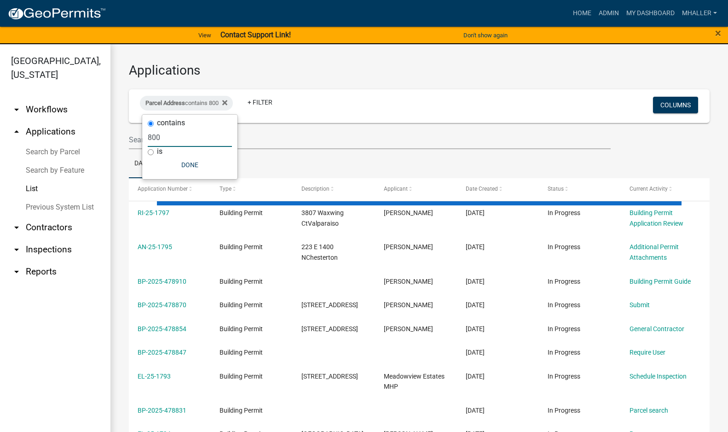
type input "800"
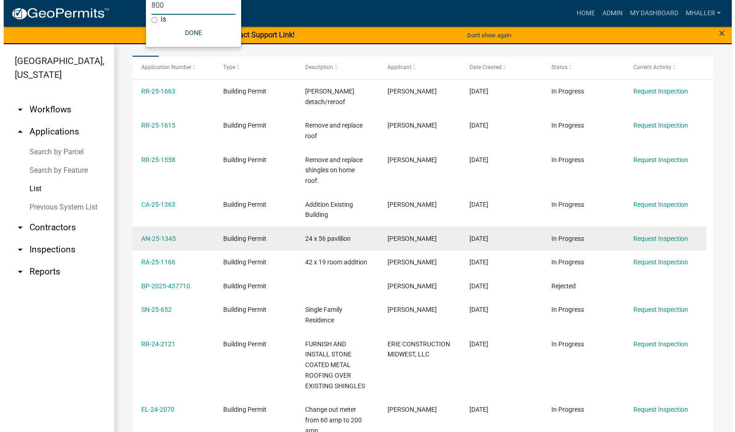
scroll to position [138, 0]
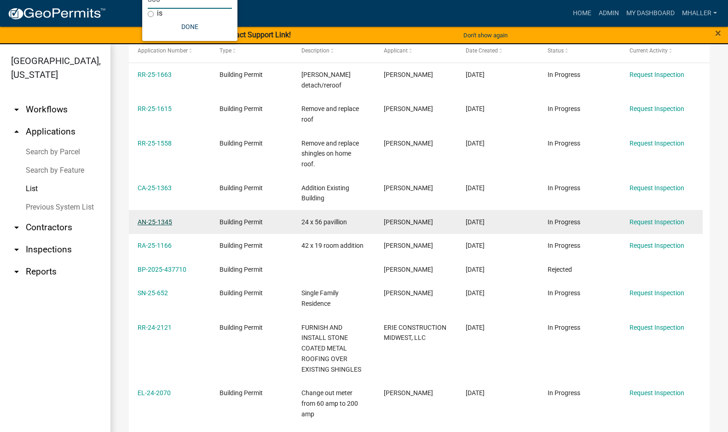
click at [157, 218] on link "AN-25-1345" at bounding box center [155, 221] width 35 height 7
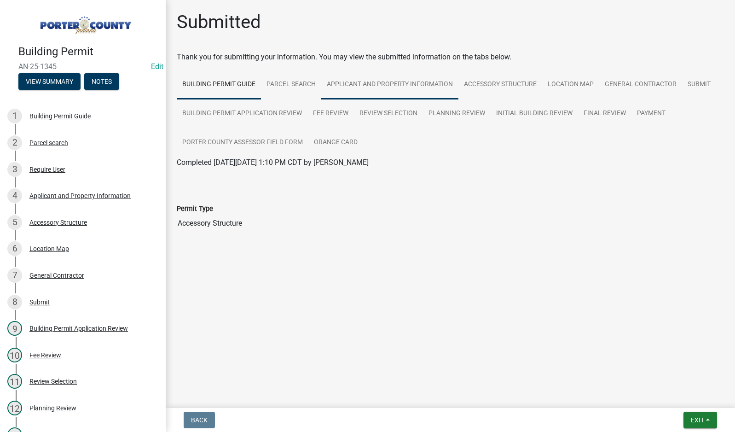
click at [365, 86] on link "Applicant and Property Information" at bounding box center [389, 84] width 137 height 29
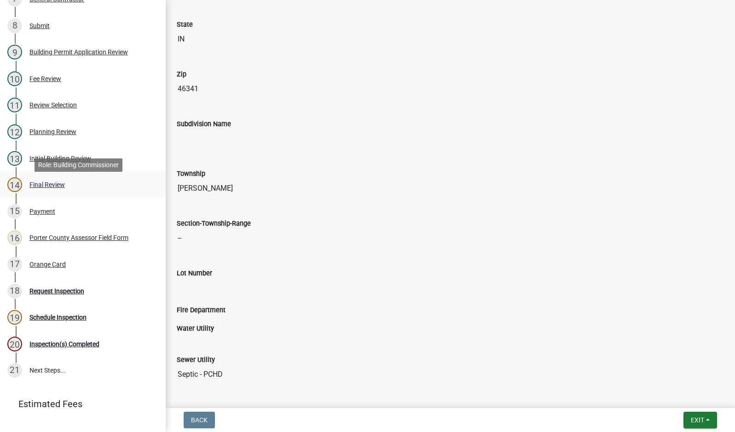
scroll to position [92, 0]
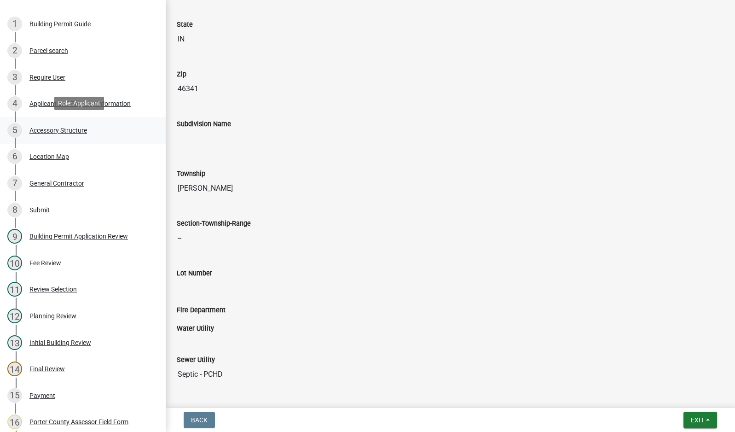
click at [53, 127] on div "Accessory Structure" at bounding box center [58, 130] width 58 height 6
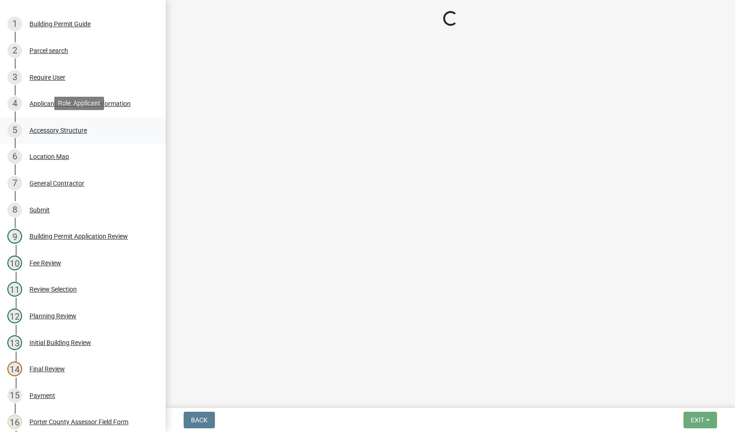
select select "eb23e218-7d4a-44a9-b83f-8c40f034bbaa"
select select "b16561a8-8531-4c00-a0ba-45c0345273e3"
select select "29856c7f-eeba-4e54-97cb-4d08c5c5b677"
select select "d63a0ebc-b44d-481d-ab70-ec75eba29316"
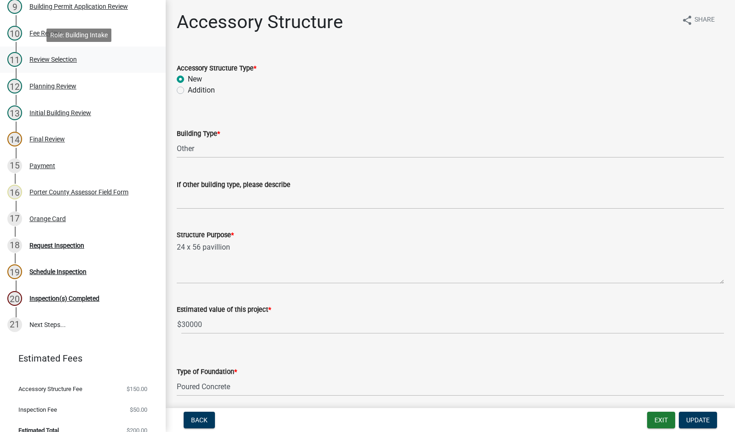
scroll to position [322, 0]
click at [49, 243] on div "Request Inspection" at bounding box center [56, 245] width 55 height 6
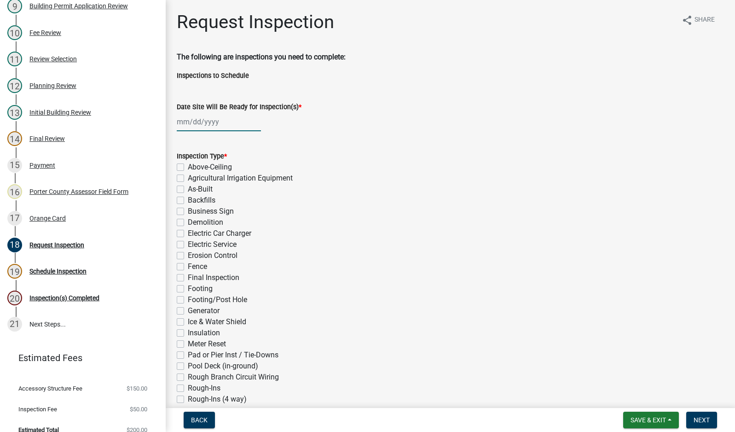
click at [208, 121] on div at bounding box center [219, 121] width 84 height 19
select select "9"
select select "2025"
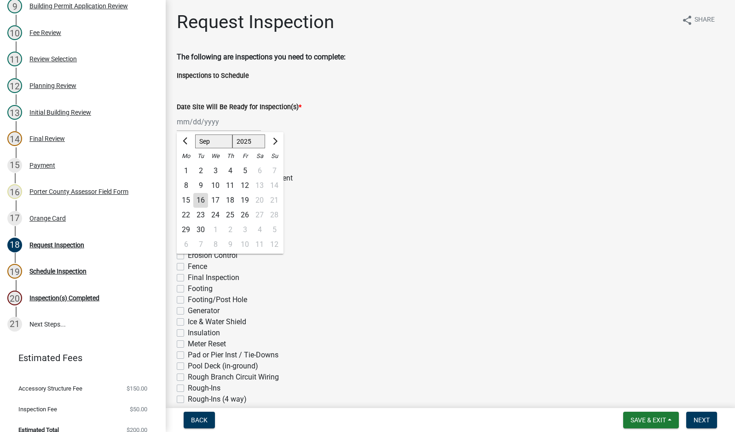
click at [201, 199] on div "16" at bounding box center [200, 200] width 15 height 15
type input "[DATE]"
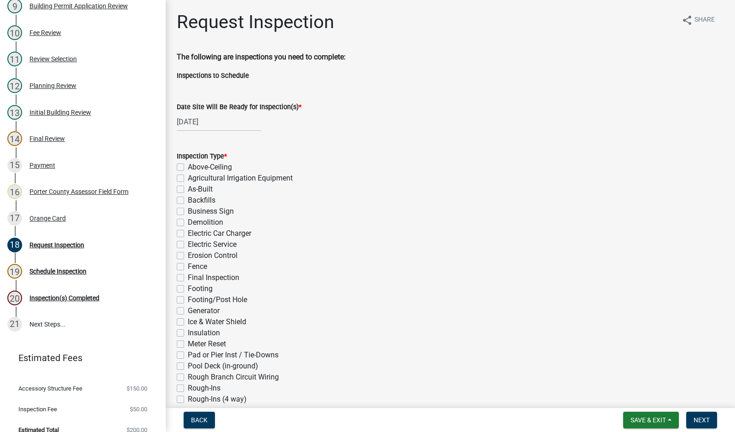
click at [188, 278] on label "Final Inspection" at bounding box center [214, 277] width 52 height 11
click at [188, 278] on input "Final Inspection" at bounding box center [191, 275] width 6 height 6
checkbox input "true"
checkbox input "false"
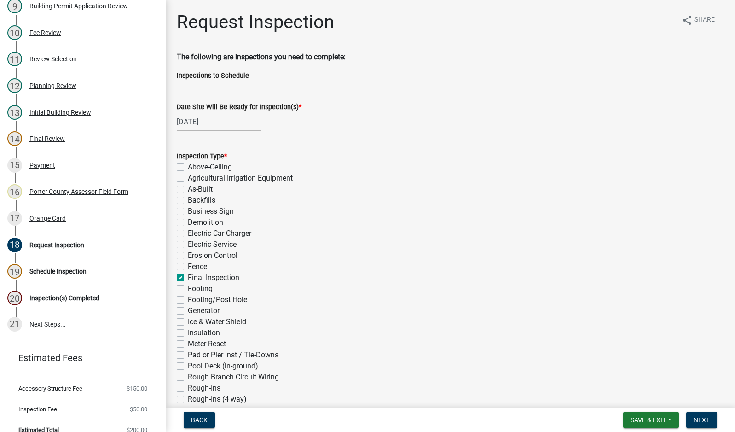
checkbox input "false"
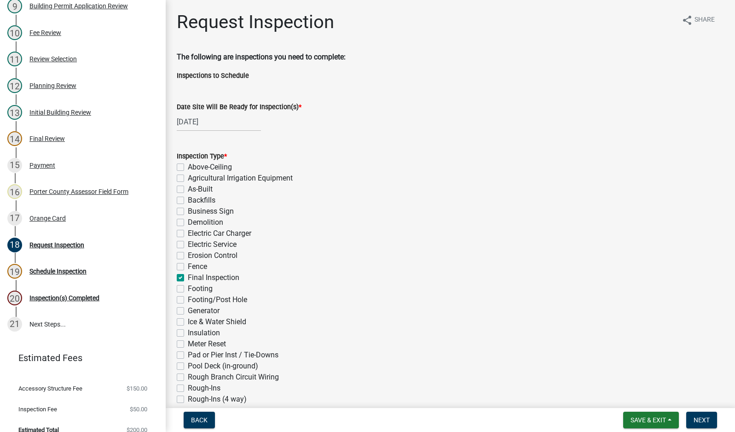
checkbox input "false"
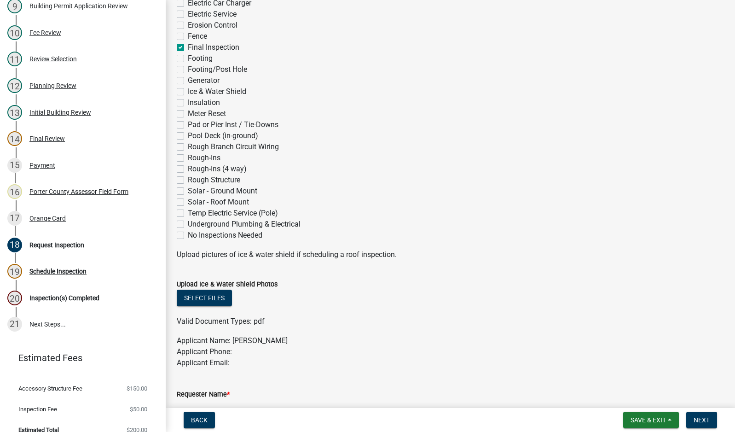
scroll to position [368, 0]
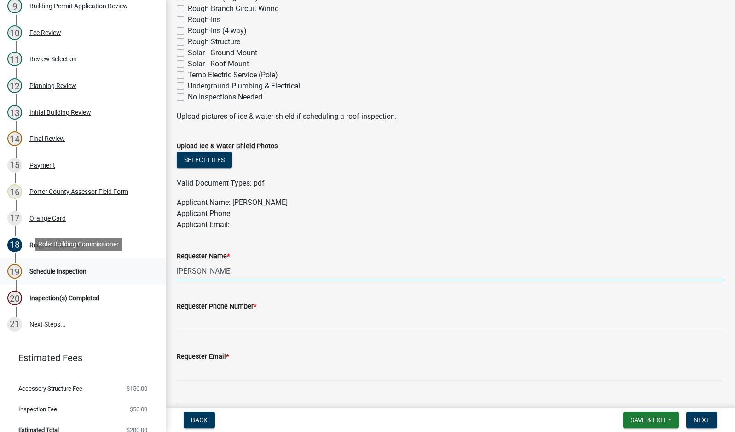
drag, startPoint x: 252, startPoint y: 269, endPoint x: 131, endPoint y: 269, distance: 121.5
click at [131, 269] on div "Building Permit AN-25-1345 Edit View Summary Notes 1 Building Permit Guide 2 Pa…" at bounding box center [367, 216] width 735 height 432
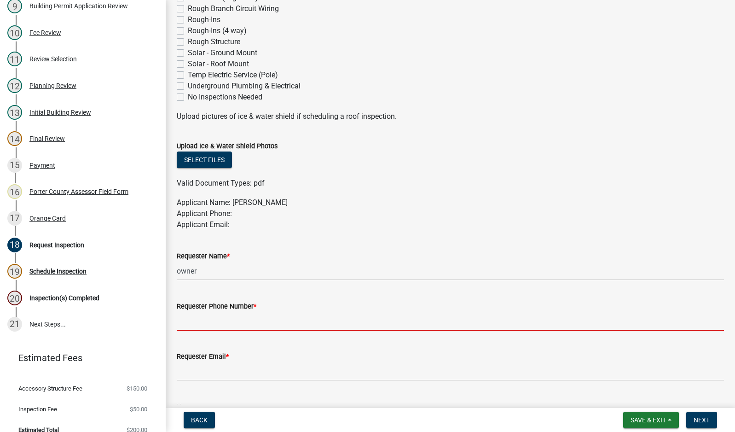
click at [262, 322] on input "Requester Phone Number *" at bounding box center [450, 321] width 547 height 19
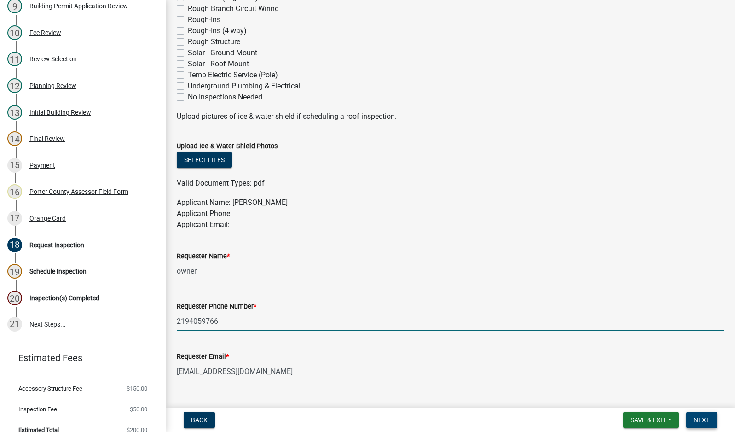
click at [700, 419] on span "Next" at bounding box center [702, 419] width 16 height 7
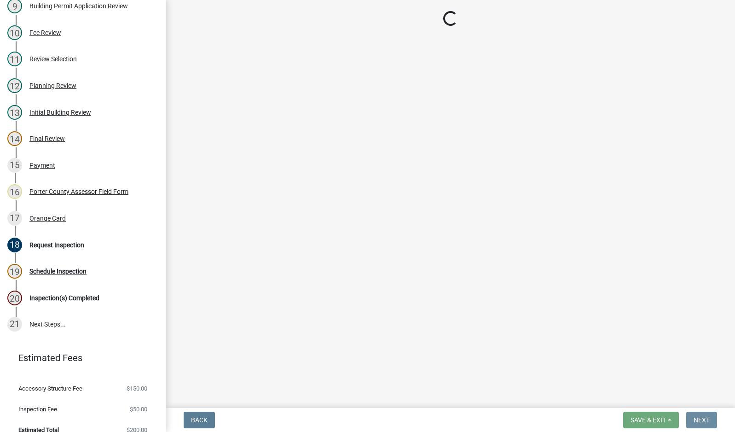
scroll to position [0, 0]
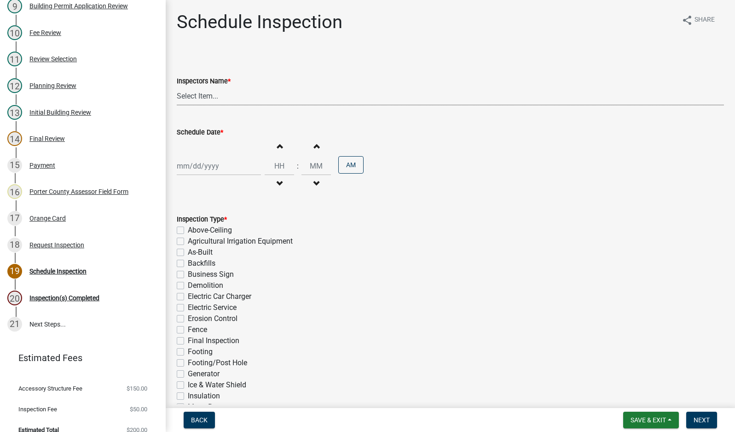
click at [205, 99] on select "Select Item... mhaller ([PERSON_NAME])" at bounding box center [450, 96] width 547 height 19
click at [177, 87] on select "Select Item... mhaller ([PERSON_NAME])" at bounding box center [450, 96] width 547 height 19
click at [198, 164] on div at bounding box center [219, 165] width 84 height 19
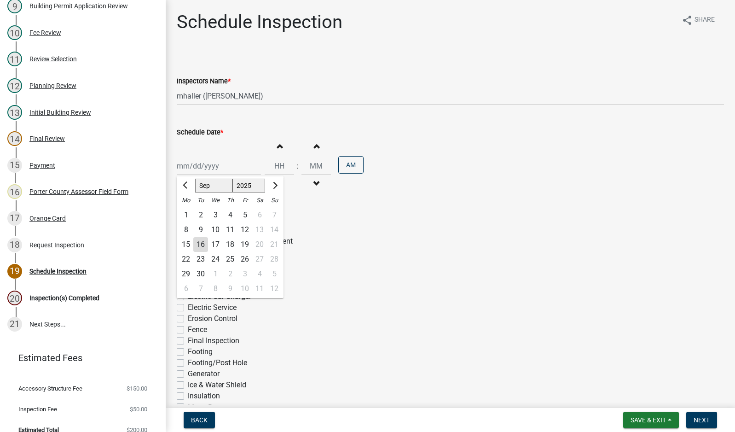
click at [231, 242] on div "18" at bounding box center [230, 244] width 15 height 15
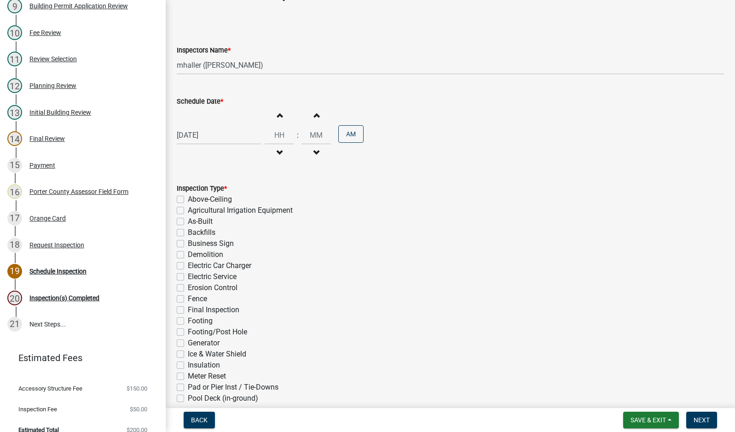
scroll to position [174, 0]
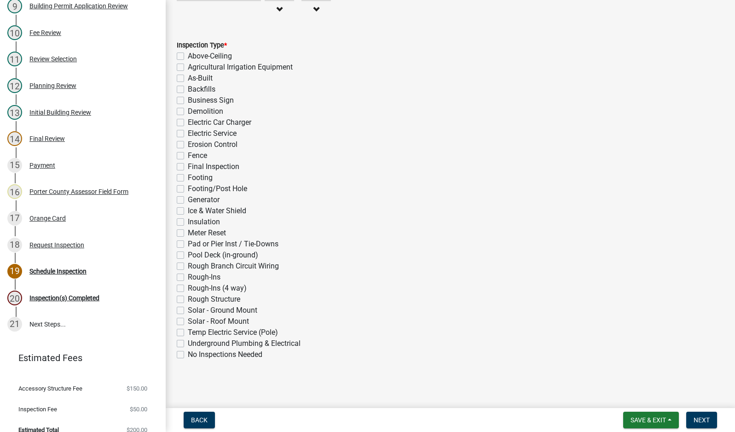
click at [188, 168] on label "Final Inspection" at bounding box center [214, 166] width 52 height 11
click at [188, 167] on input "Final Inspection" at bounding box center [191, 164] width 6 height 6
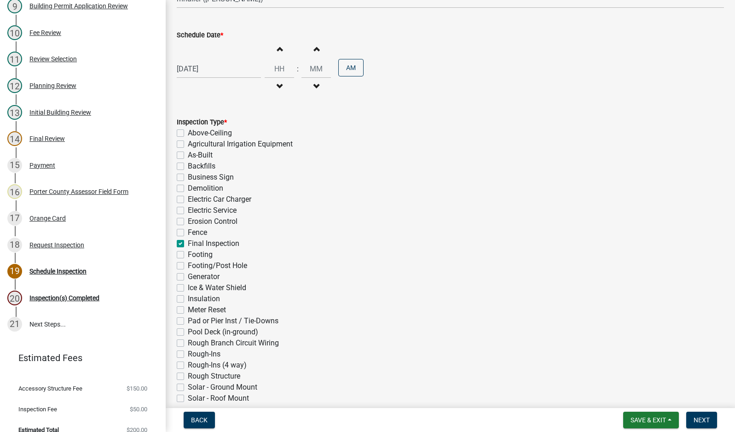
scroll to position [0, 0]
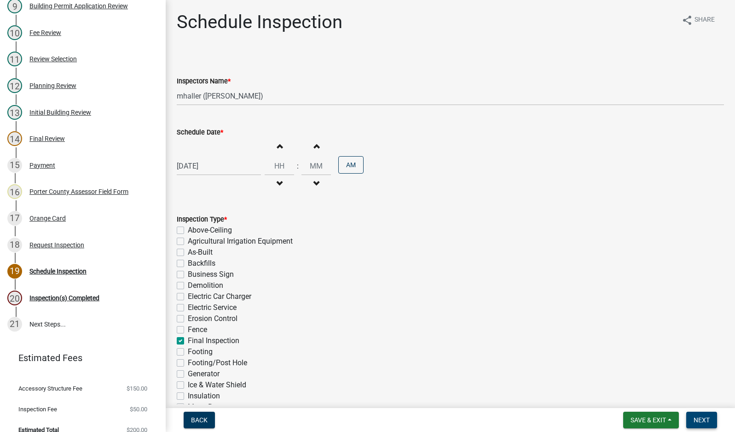
click at [703, 421] on span "Next" at bounding box center [702, 419] width 16 height 7
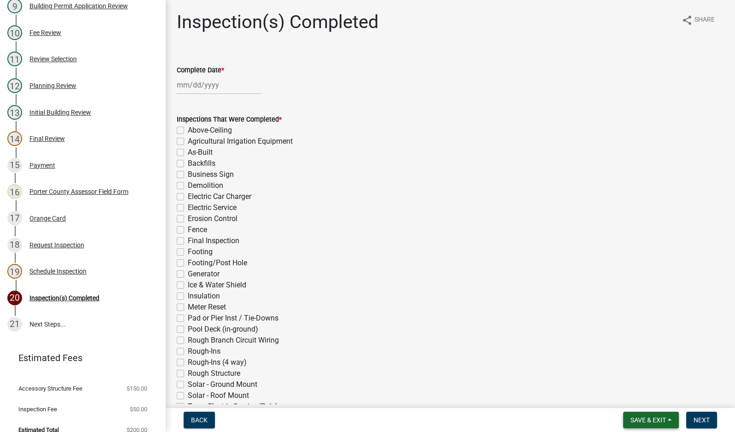
click at [638, 422] on span "Save & Exit" at bounding box center [648, 419] width 35 height 7
click at [640, 400] on button "Save & Exit" at bounding box center [642, 396] width 74 height 22
